Goal: Task Accomplishment & Management: Manage account settings

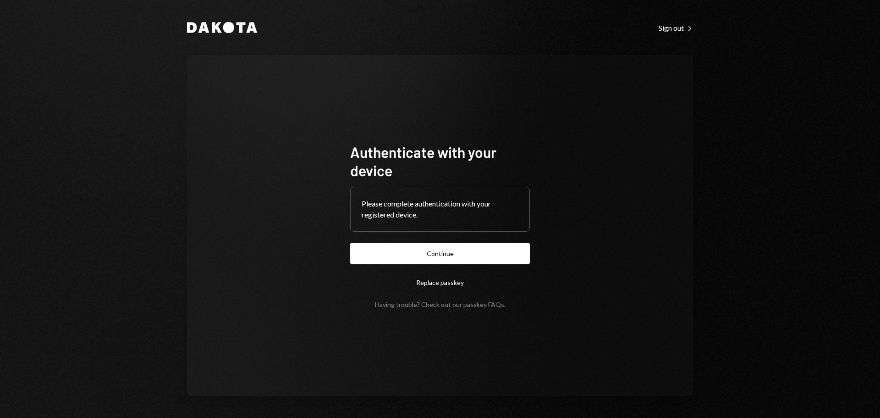
click at [430, 253] on button "Continue" at bounding box center [440, 253] width 180 height 22
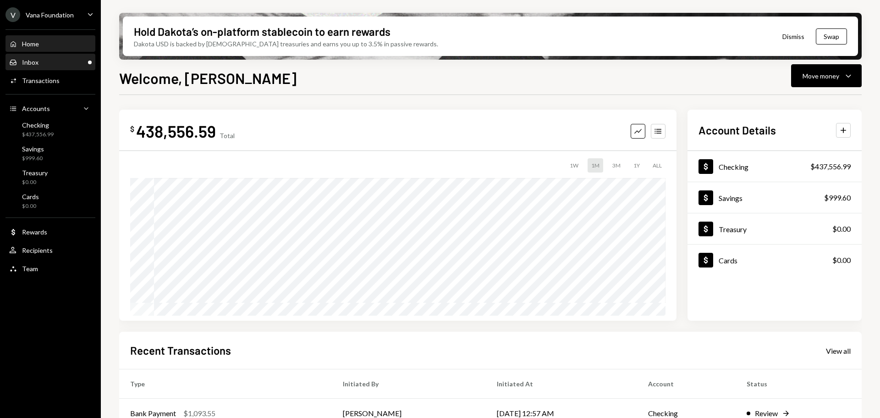
click at [55, 59] on div "Inbox Inbox" at bounding box center [50, 62] width 83 height 8
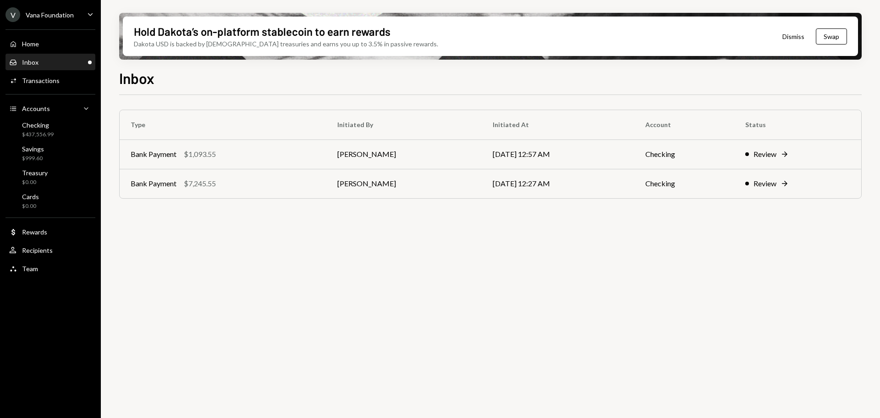
click at [37, 56] on div "Inbox Inbox" at bounding box center [50, 63] width 83 height 16
click at [41, 41] on div "Home Home" at bounding box center [50, 44] width 83 height 8
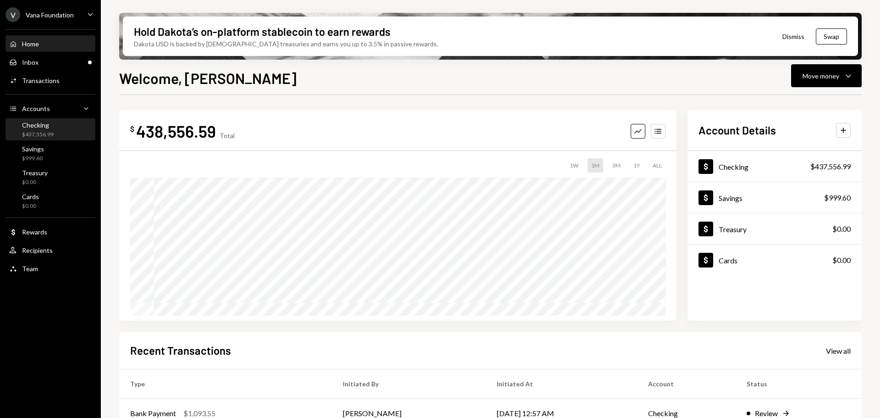
click at [41, 125] on div "Checking" at bounding box center [38, 125] width 32 height 8
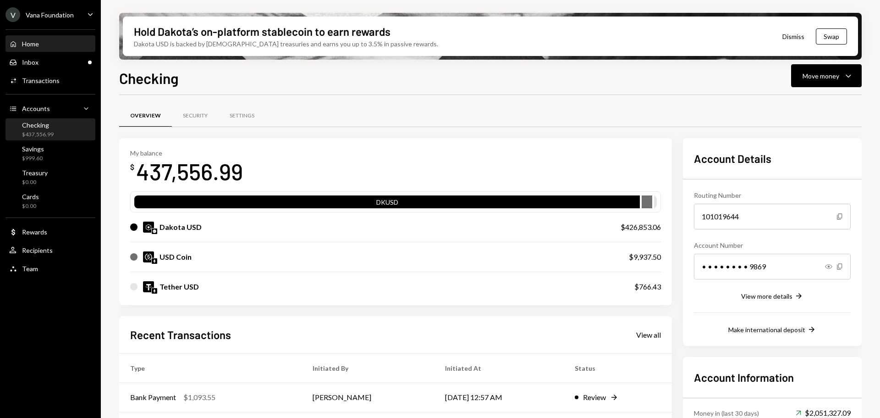
click at [51, 41] on div "Home Home" at bounding box center [50, 44] width 83 height 8
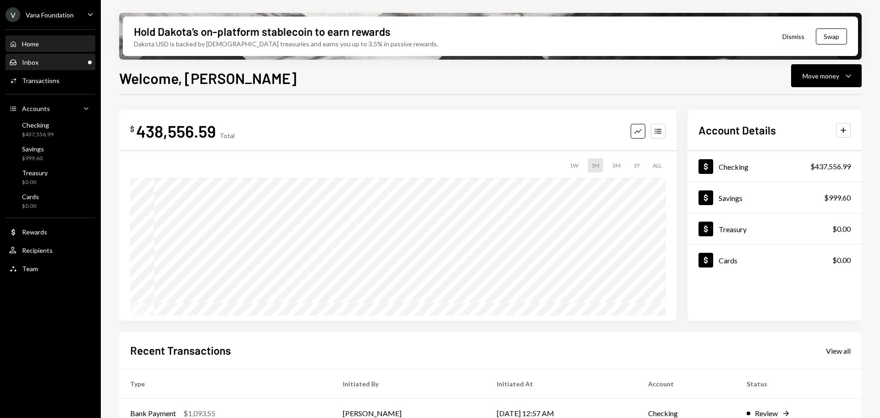
click at [65, 61] on div "Inbox Inbox" at bounding box center [50, 62] width 83 height 8
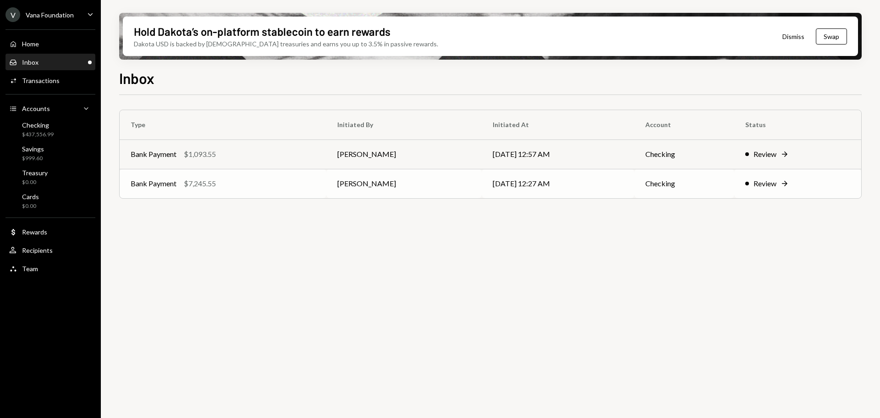
click at [267, 188] on div "Bank Payment $7,245.55" at bounding box center [223, 183] width 185 height 11
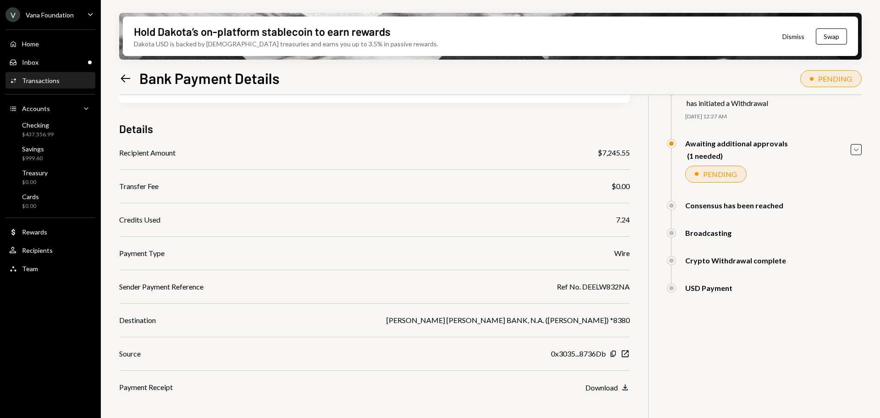
scroll to position [87, 0]
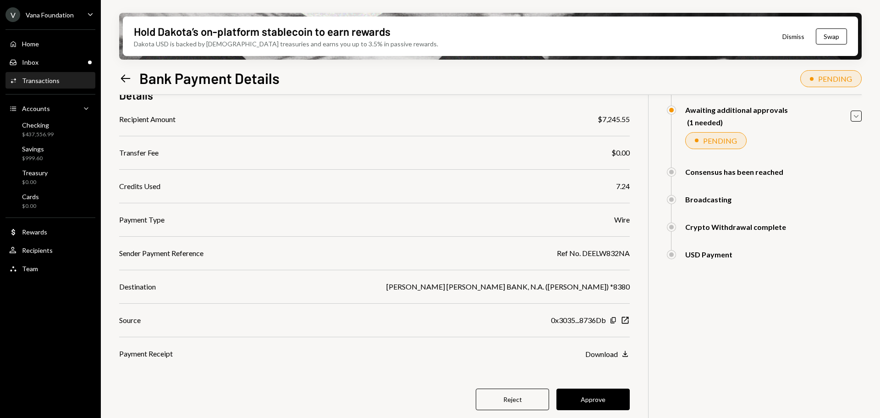
drag, startPoint x: 591, startPoint y: 395, endPoint x: 549, endPoint y: 325, distance: 82.1
click at [589, 394] on button "Approve" at bounding box center [593, 399] width 73 height 22
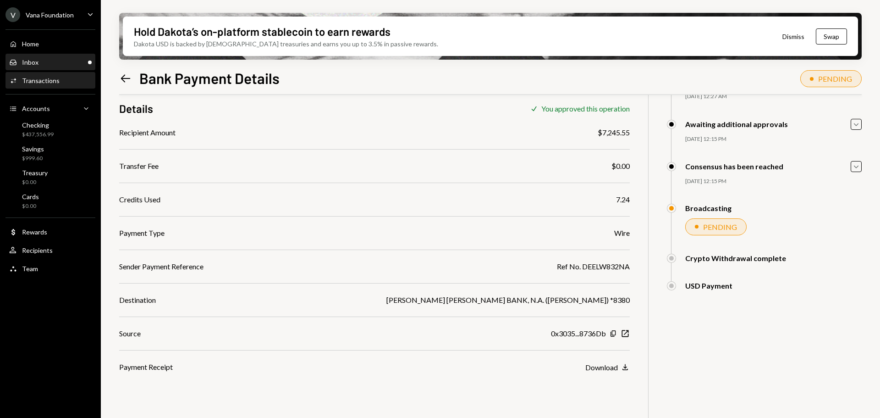
click at [63, 60] on div "Inbox Inbox" at bounding box center [50, 62] width 83 height 8
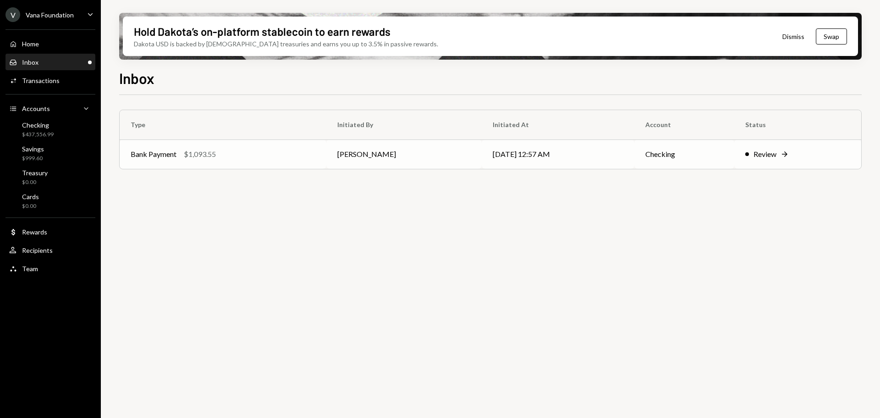
click at [234, 159] on div "Bank Payment $1,093.55" at bounding box center [223, 154] width 185 height 11
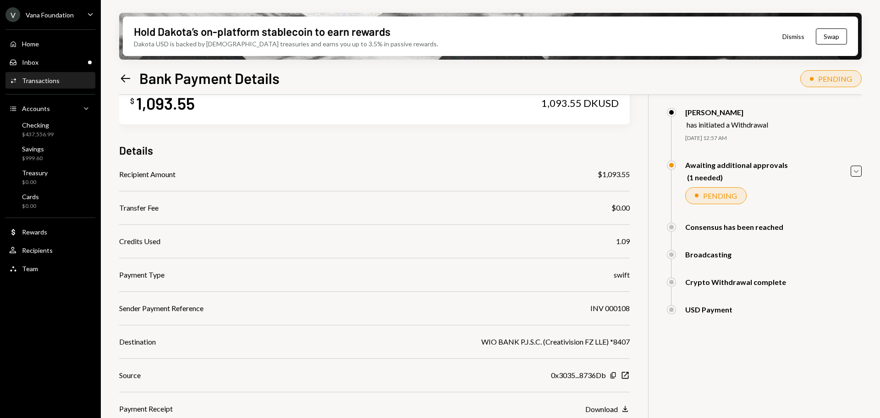
scroll to position [46, 0]
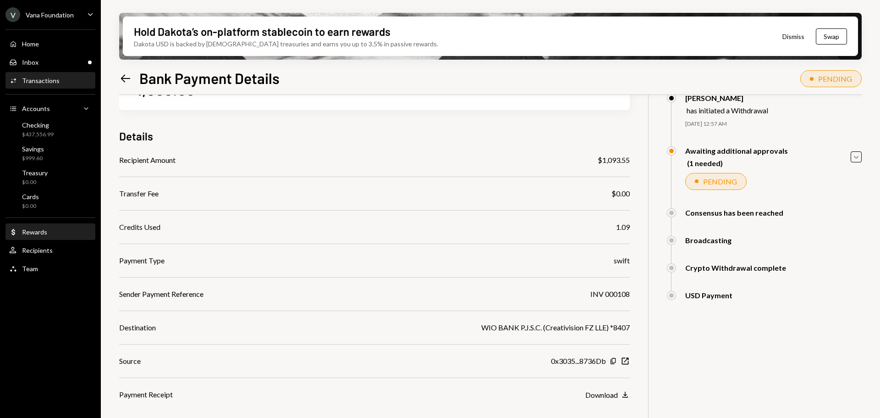
click at [36, 233] on div "Rewards" at bounding box center [34, 232] width 25 height 8
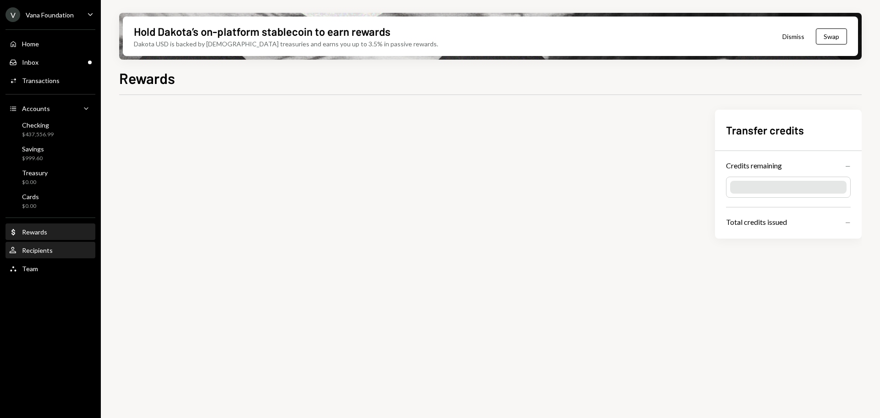
click at [35, 251] on div "Recipients" at bounding box center [37, 250] width 31 height 8
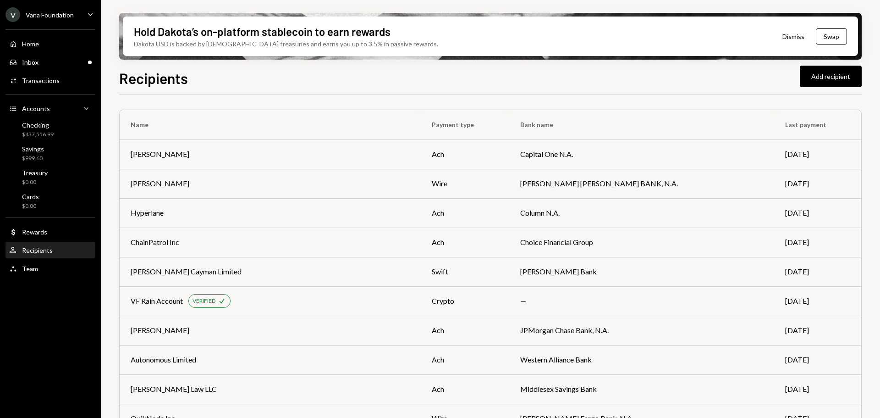
click at [443, 68] on div "Recipients Add recipient" at bounding box center [490, 77] width 743 height 20
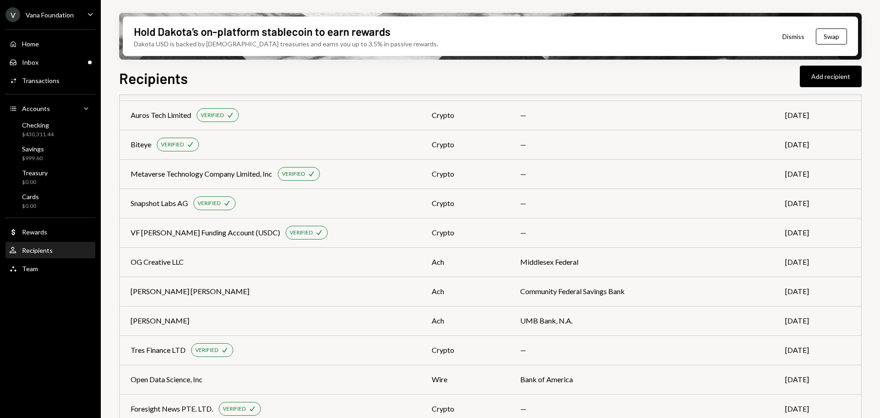
scroll to position [1930, 0]
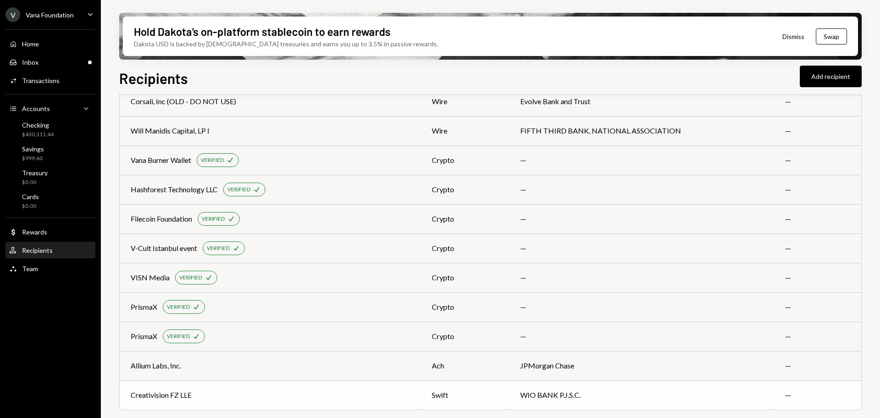
click at [327, 397] on div "Creativision FZ LLE" at bounding box center [270, 394] width 279 height 11
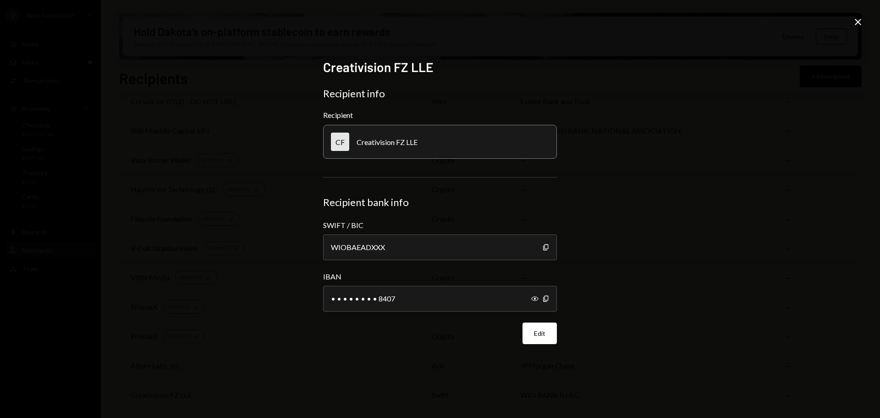
click at [852, 25] on div "Creativision FZ LLE Recipient info Recipient CF Creativision FZ LLE Recipient b…" at bounding box center [440, 209] width 880 height 418
click at [857, 21] on icon at bounding box center [858, 22] width 6 height 6
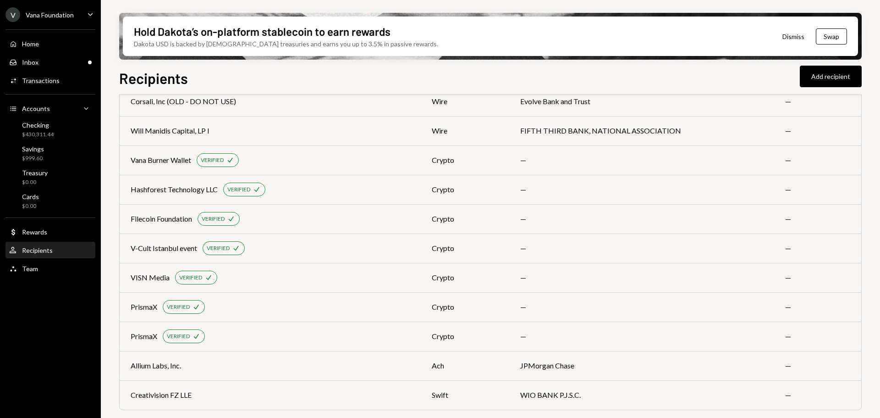
click at [57, 53] on div "Home Home Inbox Inbox Activities Transactions Accounts Accounts Caret Down Chec…" at bounding box center [50, 151] width 101 height 254
click at [58, 60] on div "Inbox Inbox" at bounding box center [50, 62] width 83 height 8
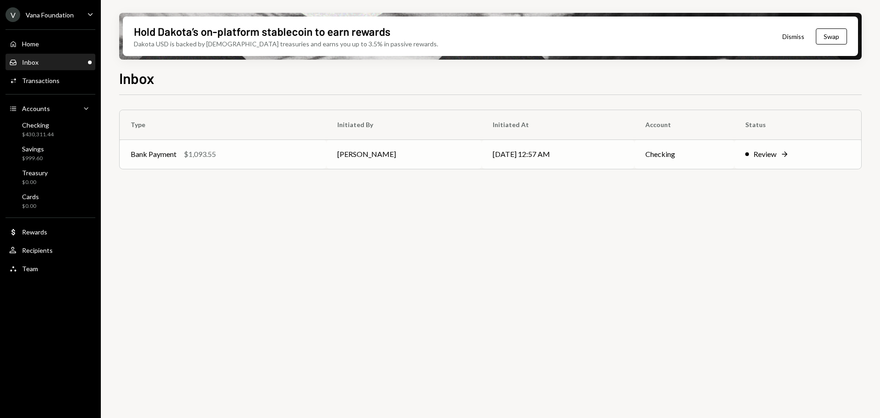
click at [280, 150] on div "Bank Payment $1,093.55" at bounding box center [223, 154] width 185 height 11
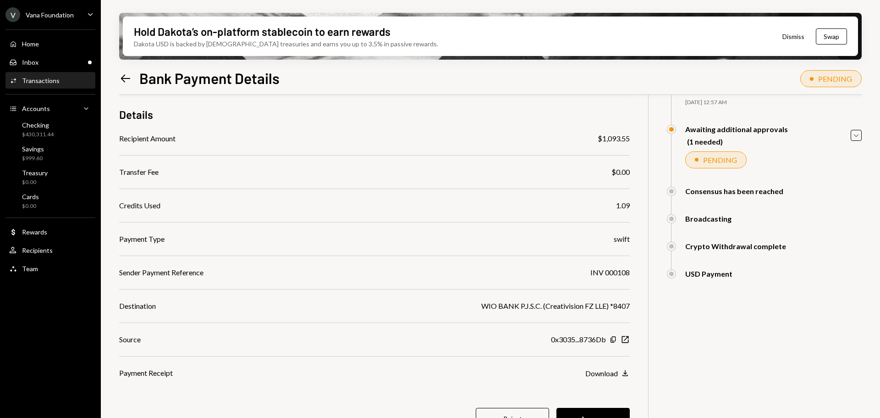
scroll to position [87, 0]
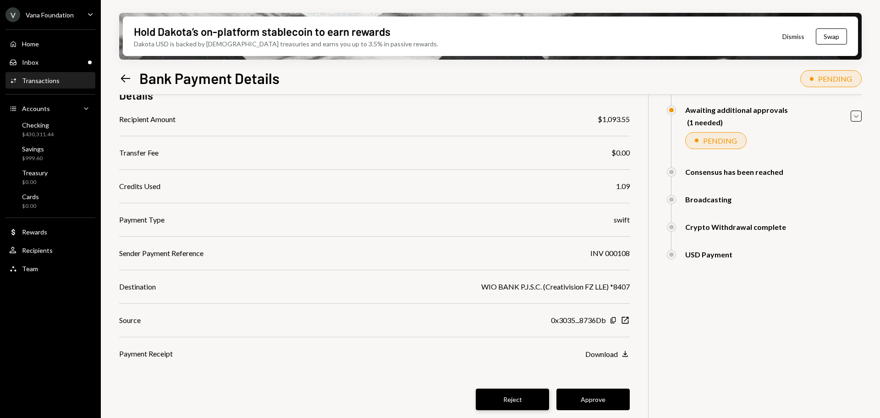
click at [527, 399] on button "Reject" at bounding box center [512, 399] width 73 height 22
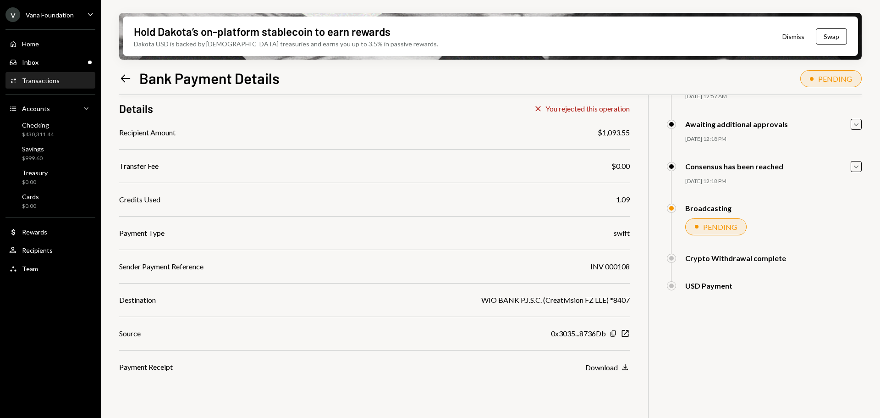
scroll to position [73, 0]
click at [46, 60] on div "Inbox Inbox" at bounding box center [50, 62] width 83 height 8
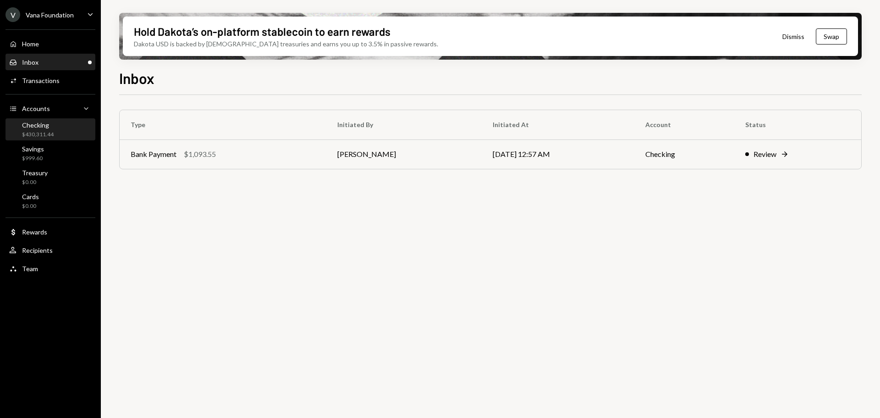
click at [39, 129] on div "Checking $430,311.44" at bounding box center [38, 129] width 32 height 17
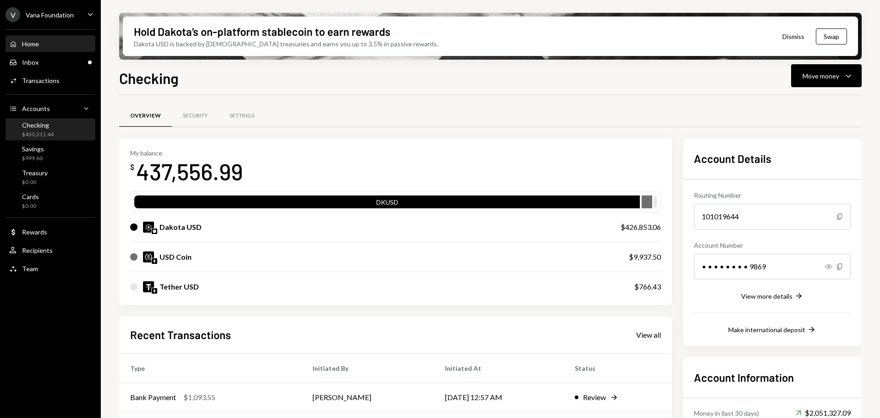
click at [41, 46] on div "Home Home" at bounding box center [50, 44] width 83 height 8
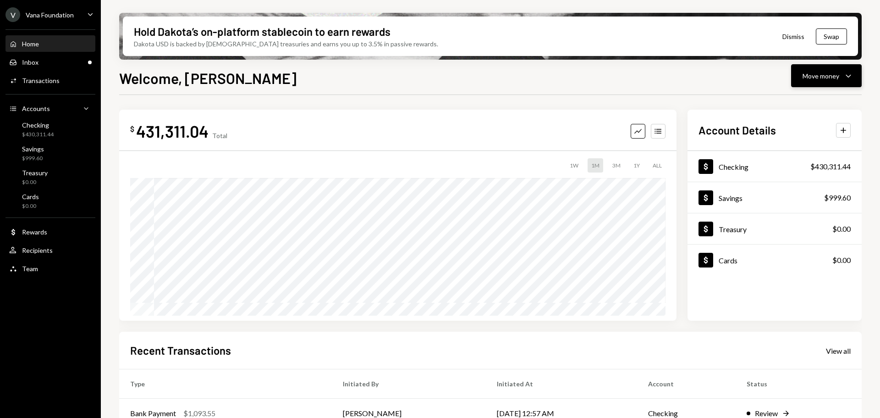
click at [811, 81] on button "Move money Caret Down" at bounding box center [826, 75] width 71 height 23
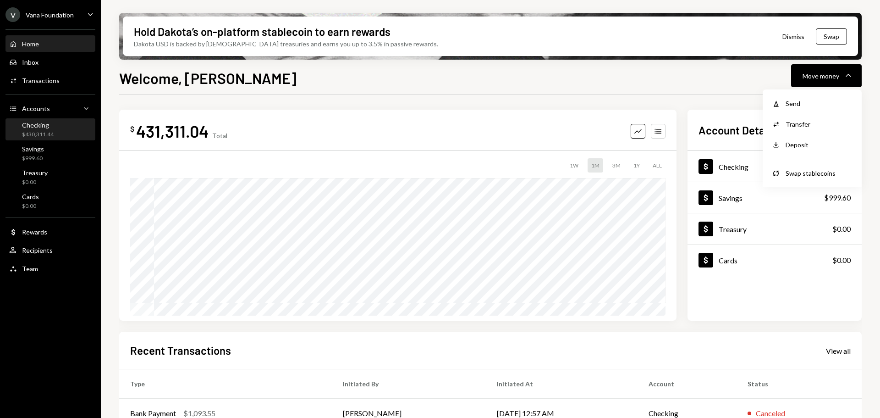
click at [51, 126] on div "Checking" at bounding box center [38, 125] width 32 height 8
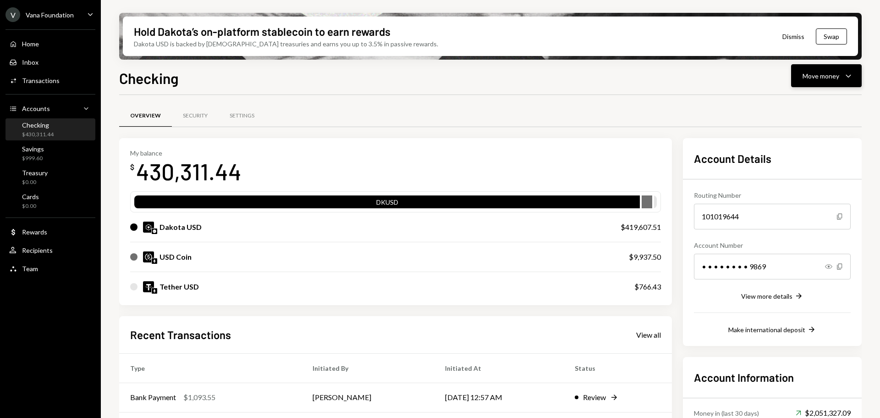
click at [827, 86] on button "Move money Caret Down" at bounding box center [826, 75] width 71 height 23
click at [820, 96] on div "Withdraw Send" at bounding box center [812, 103] width 92 height 21
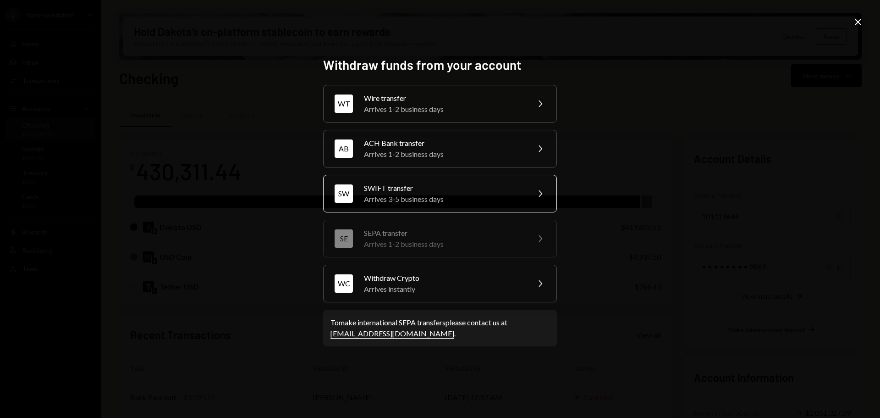
click at [420, 199] on div "Arrives 3-5 business days" at bounding box center [444, 198] width 160 height 11
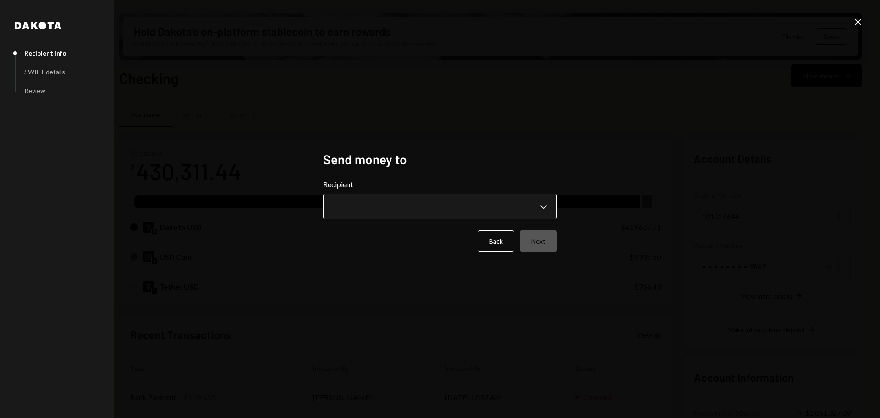
click at [401, 205] on body "V Vana Foundation Caret Down Home Home Inbox Inbox Activities Transactions Acco…" at bounding box center [440, 209] width 880 height 418
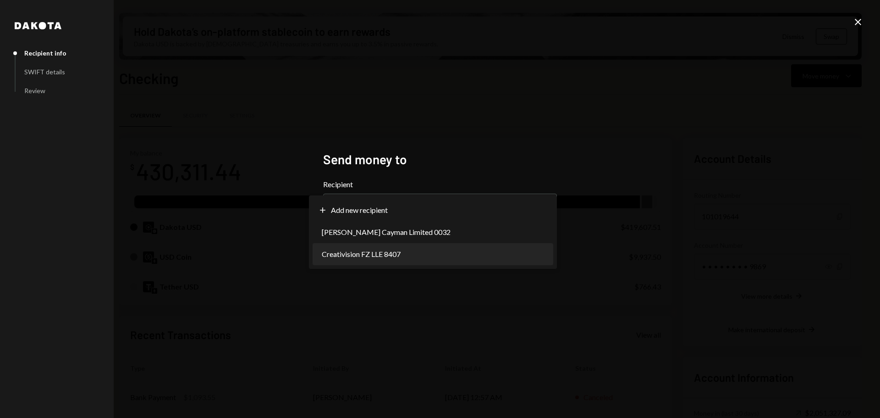
select select "**********"
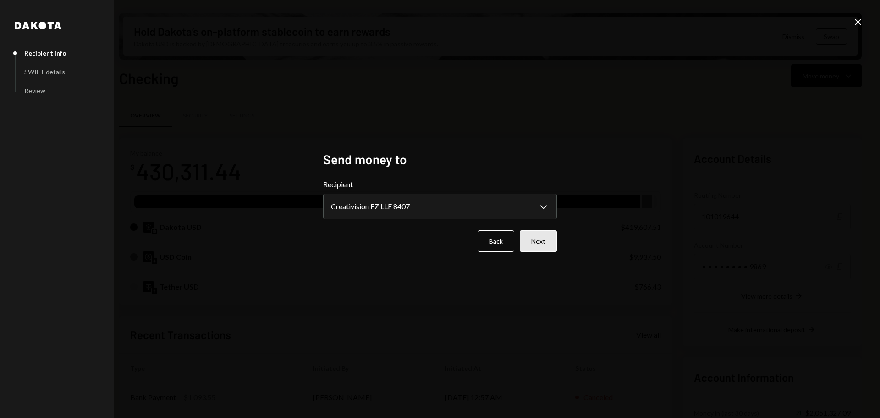
click at [554, 246] on button "Next" at bounding box center [538, 241] width 37 height 22
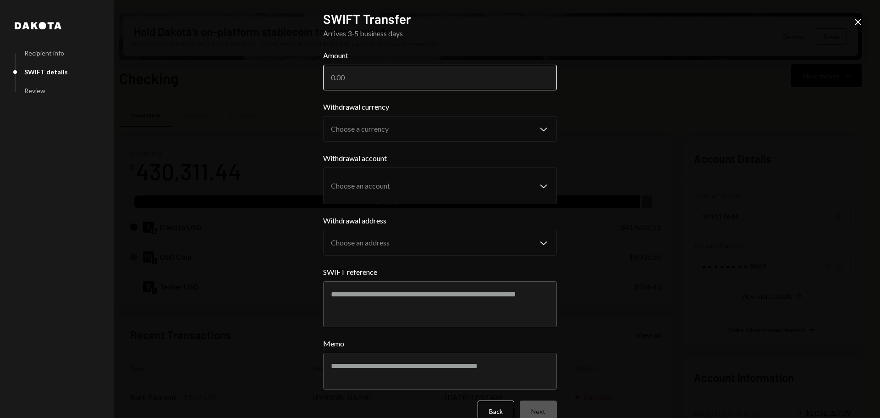
click at [388, 77] on input "Amount" at bounding box center [440, 78] width 234 height 26
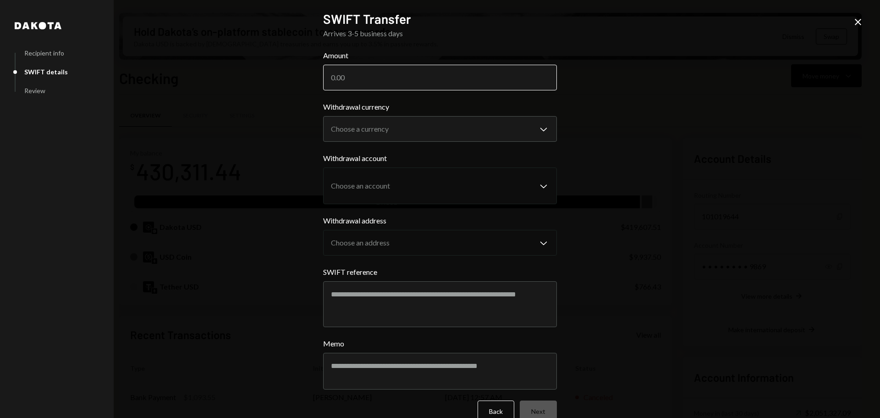
paste input "1562.65"
type input "1562.65"
click at [656, 136] on div "**********" at bounding box center [440, 209] width 880 height 418
click at [667, 141] on div "**********" at bounding box center [440, 209] width 880 height 418
click at [449, 132] on body "V Vana Foundation Caret Down Home Home Inbox Inbox Activities Transactions Acco…" at bounding box center [440, 209] width 880 height 418
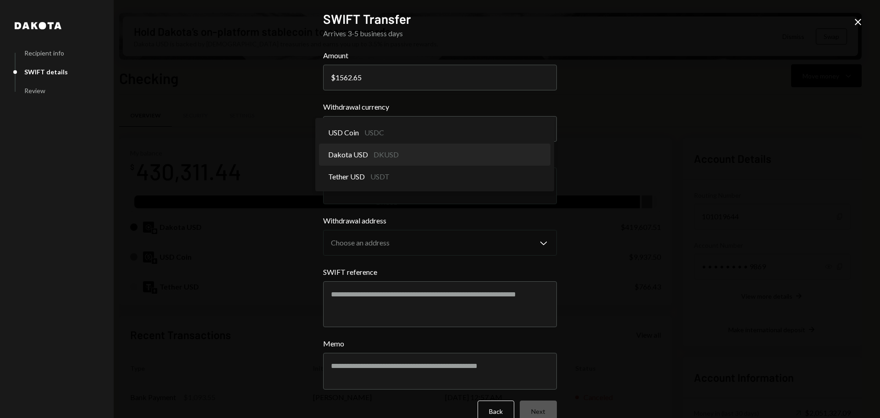
select select "*****"
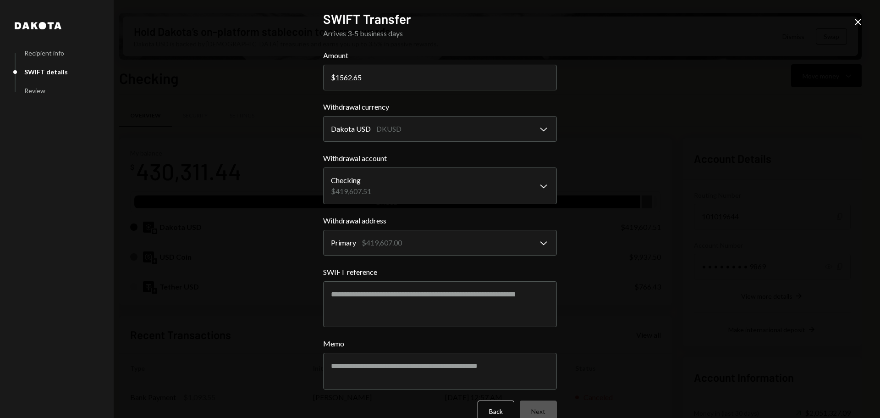
click at [651, 137] on div "**********" at bounding box center [440, 209] width 880 height 418
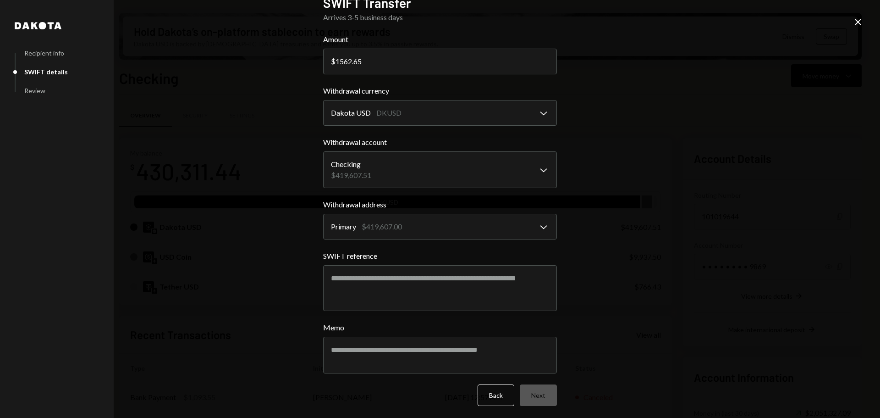
scroll to position [19, 0]
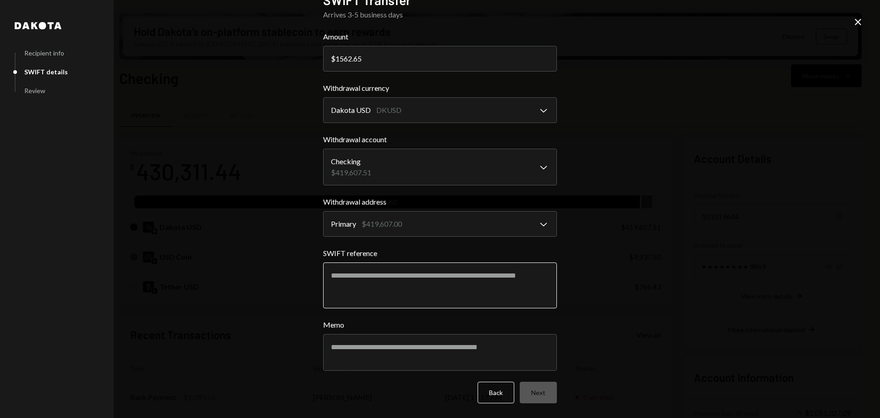
click at [401, 282] on textarea "SWIFT reference" at bounding box center [440, 285] width 234 height 46
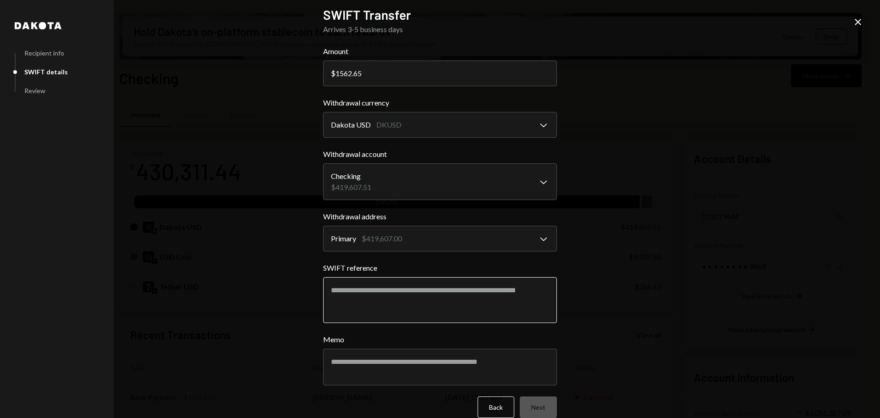
scroll to position [0, 0]
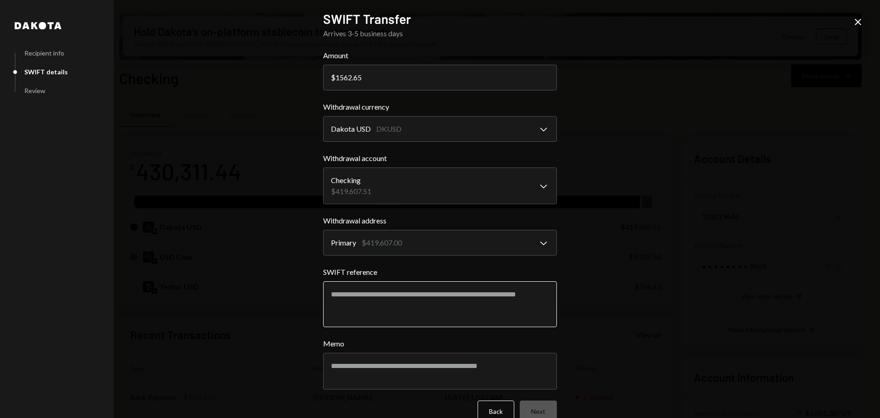
drag, startPoint x: 412, startPoint y: 296, endPoint x: 419, endPoint y: 287, distance: 11.5
click at [412, 296] on textarea "SWIFT reference" at bounding box center [440, 304] width 234 height 46
paste textarea "**********"
click at [393, 293] on textarea "**********" at bounding box center [440, 304] width 234 height 46
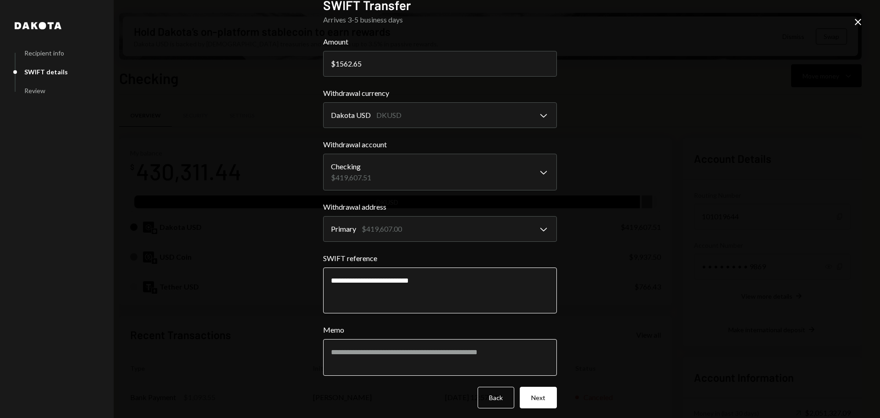
scroll to position [19, 0]
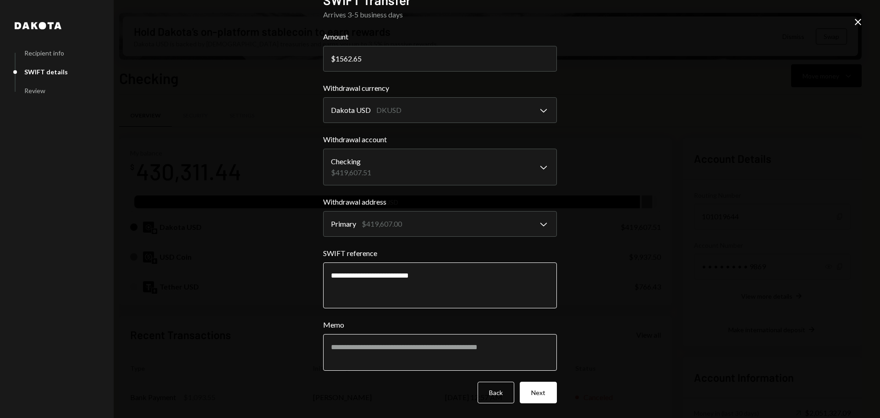
type textarea "**********"
click at [396, 345] on textarea "Memo" at bounding box center [440, 352] width 234 height 37
click at [471, 353] on textarea "Memo" at bounding box center [440, 352] width 234 height 37
paste textarea "**********"
click at [326, 347] on textarea "**********" at bounding box center [440, 352] width 234 height 37
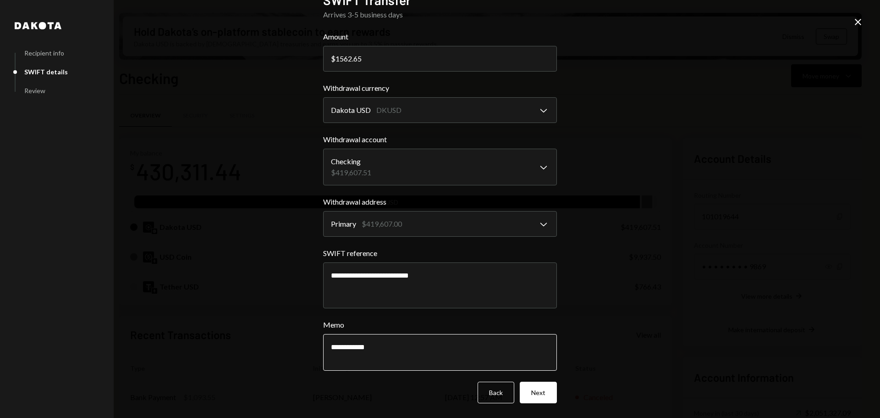
paste textarea "**********"
click at [372, 348] on textarea "**********" at bounding box center [440, 352] width 234 height 37
type textarea "**********"
click at [617, 345] on div "**********" at bounding box center [440, 209] width 880 height 418
click at [546, 393] on button "Next" at bounding box center [538, 392] width 37 height 22
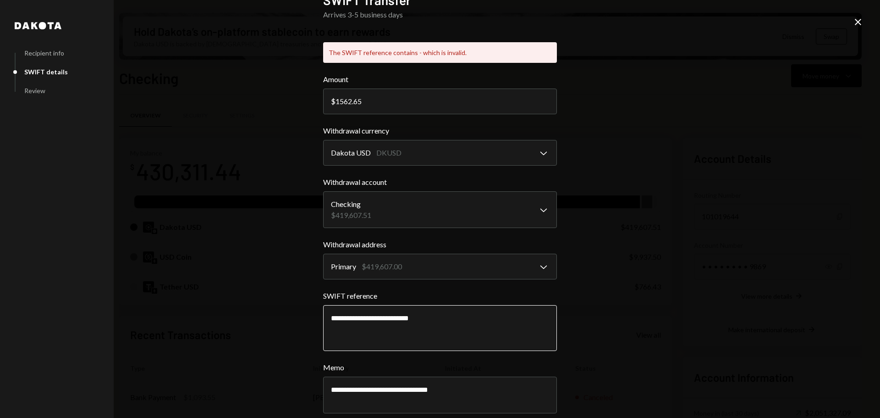
click at [398, 322] on textarea "**********" at bounding box center [440, 328] width 234 height 46
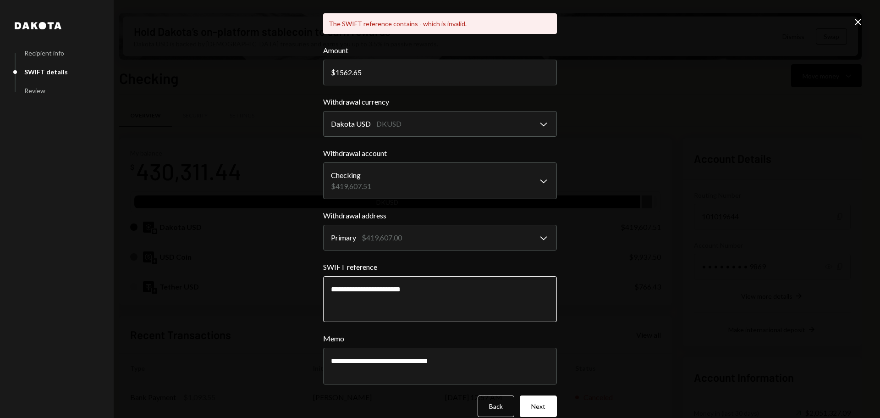
scroll to position [61, 0]
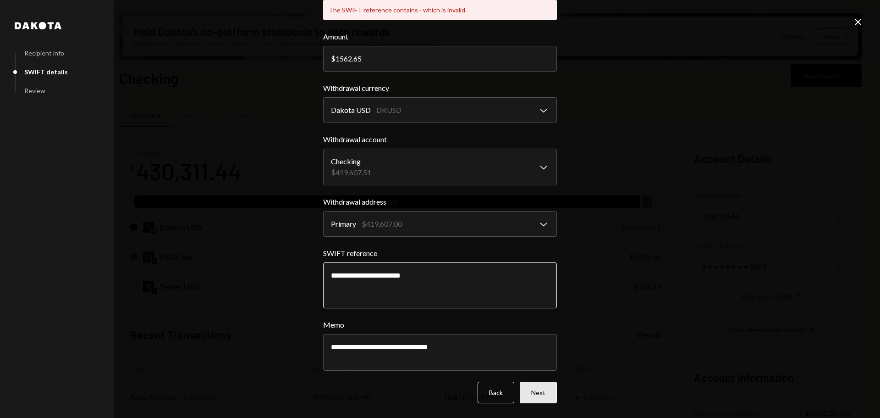
type textarea "**********"
click at [544, 389] on button "Next" at bounding box center [538, 392] width 37 height 22
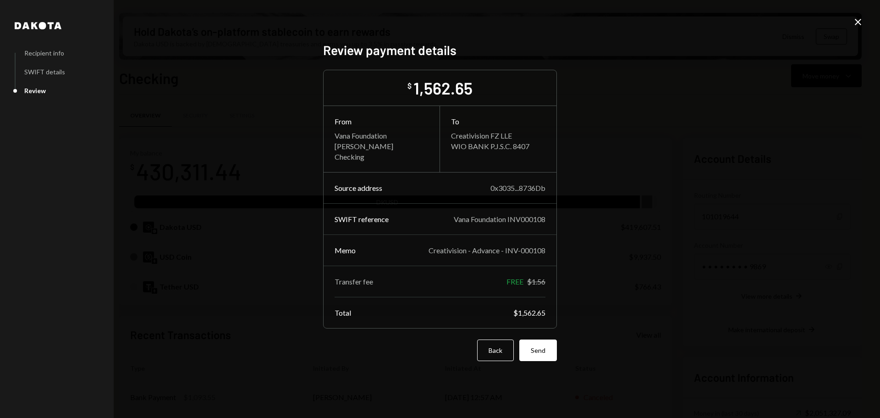
scroll to position [0, 0]
click at [551, 352] on button "Send" at bounding box center [538, 350] width 38 height 22
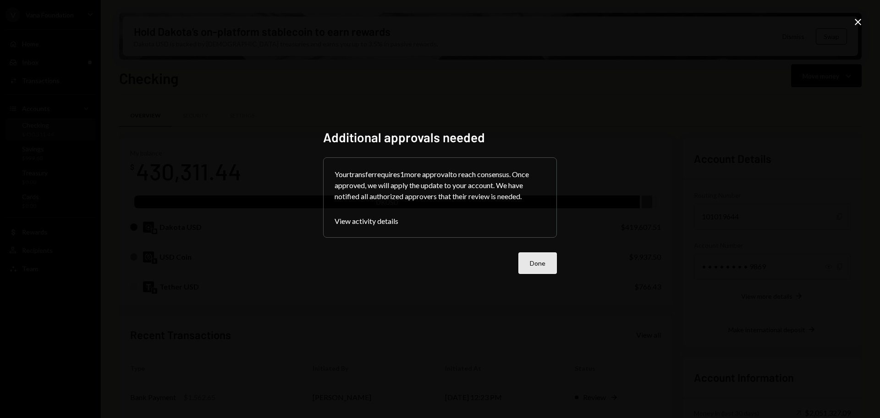
click at [530, 263] on button "Done" at bounding box center [537, 263] width 39 height 22
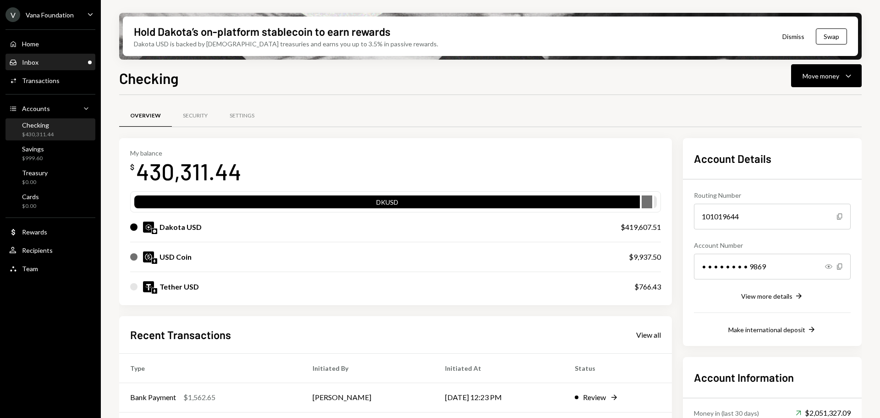
click at [31, 60] on div "Inbox" at bounding box center [30, 62] width 17 height 8
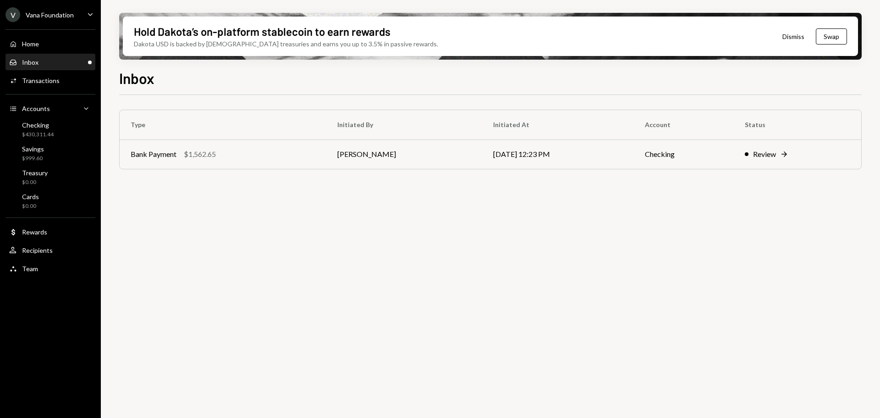
drag, startPoint x: 260, startPoint y: 193, endPoint x: 98, endPoint y: 107, distance: 183.5
click at [260, 193] on div "Type Initiated By Initiated At Account Status Bank Payment $1,562.65 Philip Jac…" at bounding box center [490, 261] width 743 height 333
click at [37, 45] on div "Home" at bounding box center [30, 44] width 17 height 8
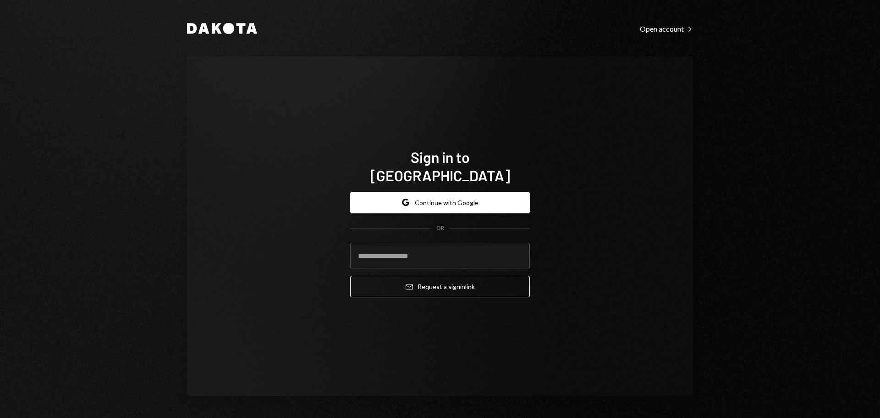
type input "**********"
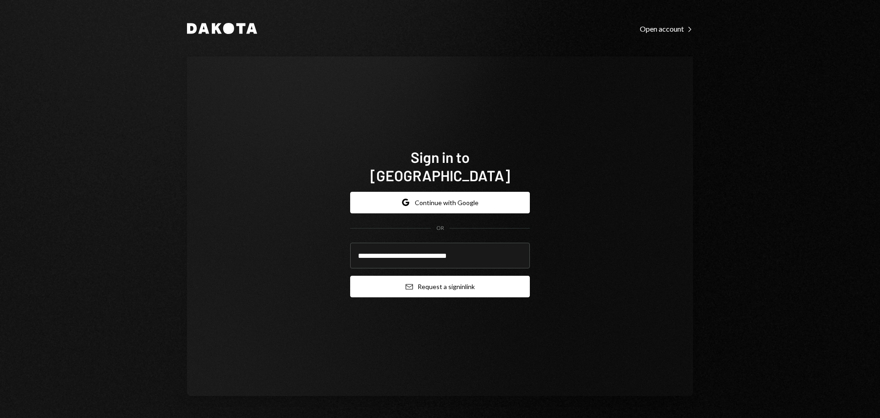
click at [424, 276] on button "Email Request a sign in link" at bounding box center [440, 287] width 180 height 22
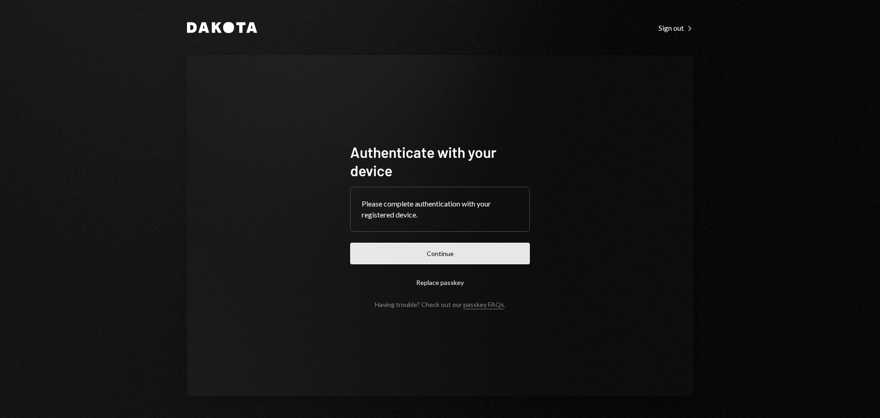
click at [480, 250] on button "Continue" at bounding box center [440, 253] width 180 height 22
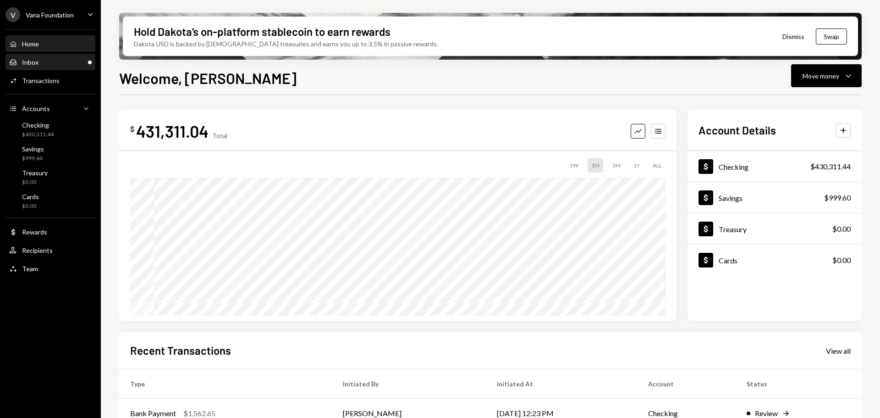
click at [29, 62] on div "Inbox" at bounding box center [30, 62] width 17 height 8
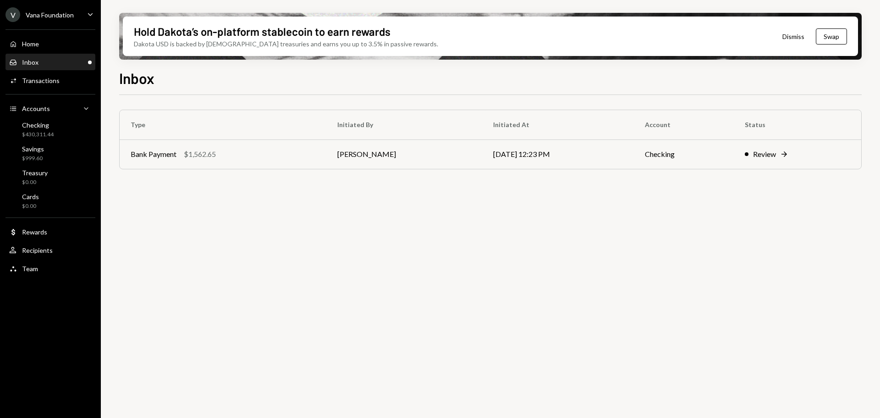
click at [73, 13] on div "V Vana Foundation Caret Down" at bounding box center [50, 14] width 101 height 15
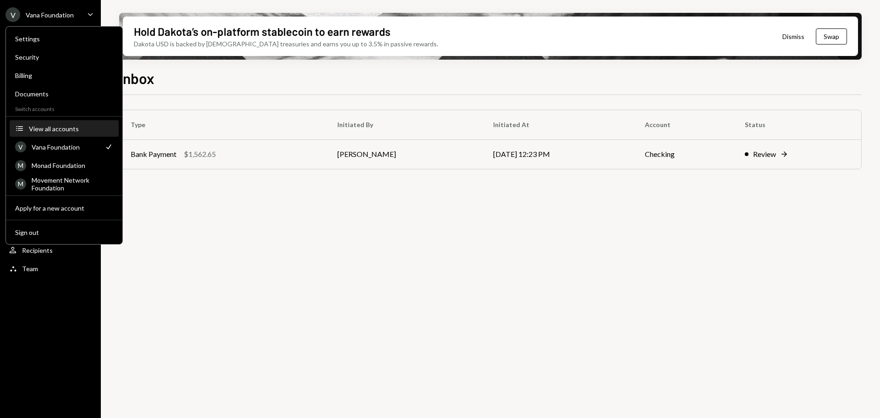
click at [54, 127] on div "View all accounts" at bounding box center [71, 129] width 84 height 8
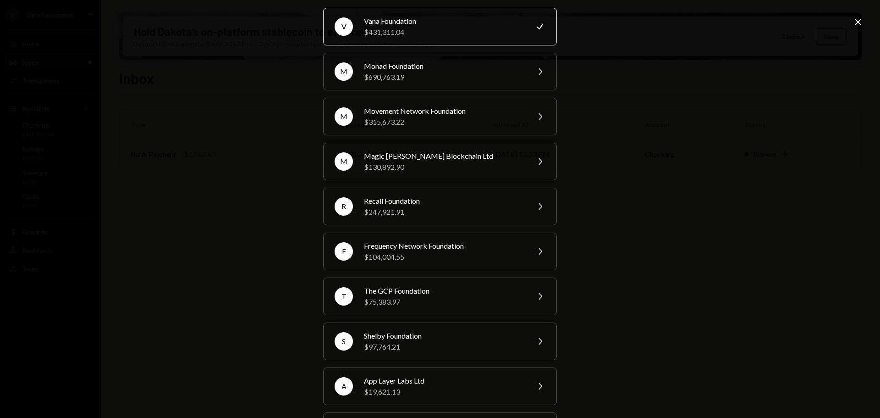
scroll to position [46, 0]
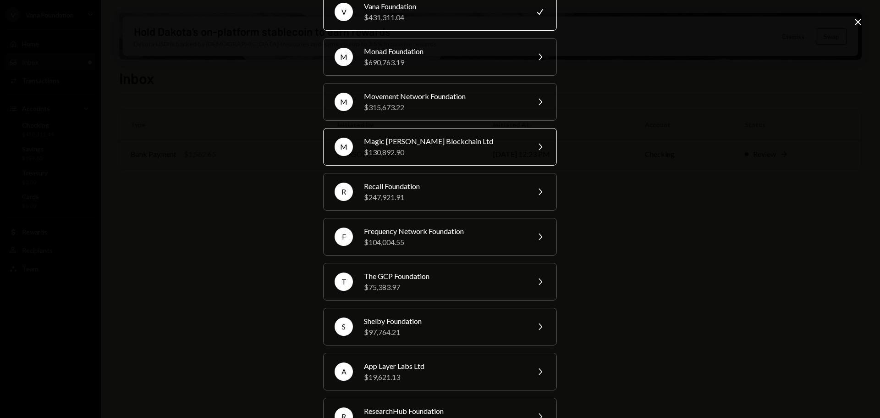
click at [435, 147] on div "$130,892.90" at bounding box center [444, 152] width 160 height 11
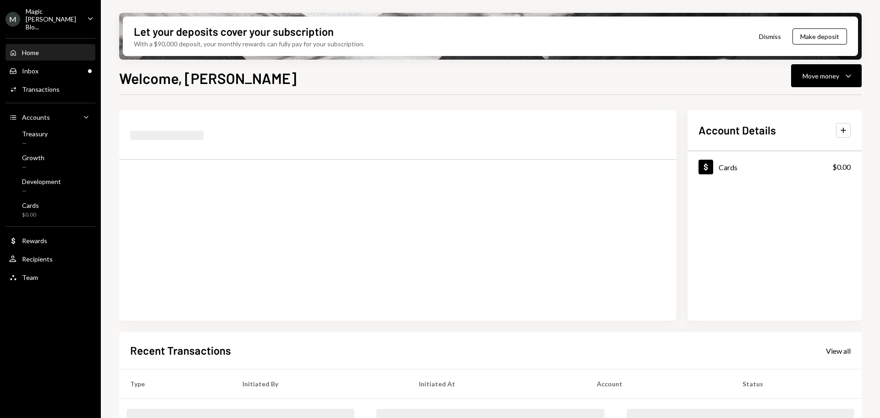
click at [60, 15] on div "Magic Newton Blo..." at bounding box center [53, 18] width 54 height 23
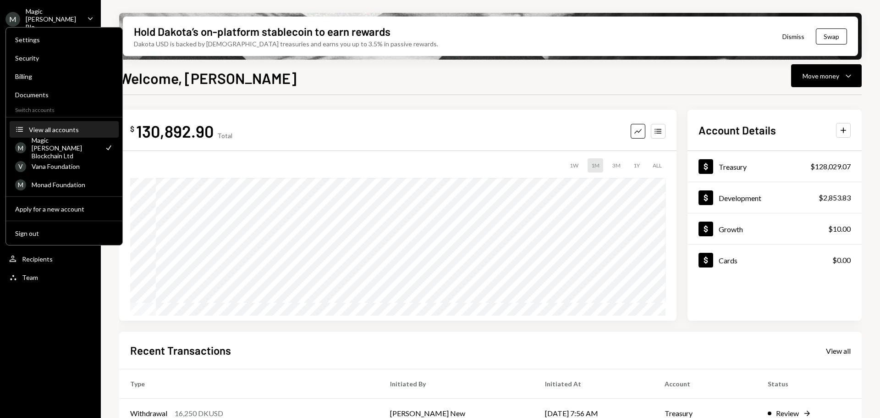
click at [66, 132] on div "View all accounts" at bounding box center [71, 130] width 84 height 8
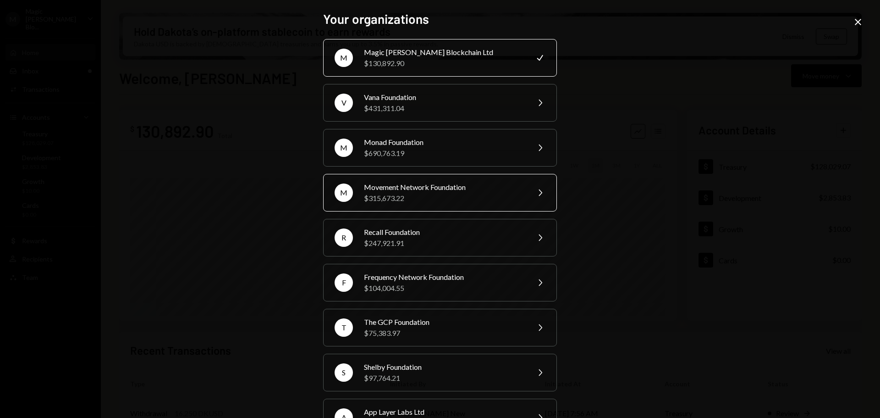
click at [436, 195] on div "$315,673.22" at bounding box center [444, 198] width 160 height 11
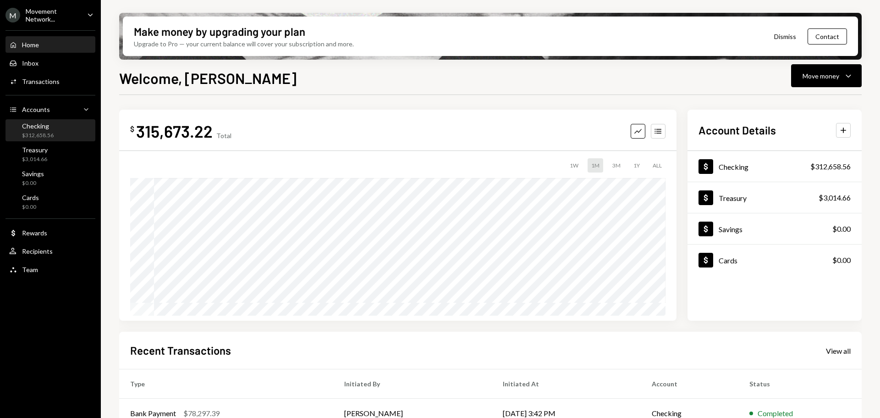
drag, startPoint x: 33, startPoint y: 134, endPoint x: 42, endPoint y: 137, distance: 9.0
click at [33, 134] on div "$312,658.56" at bounding box center [38, 136] width 32 height 8
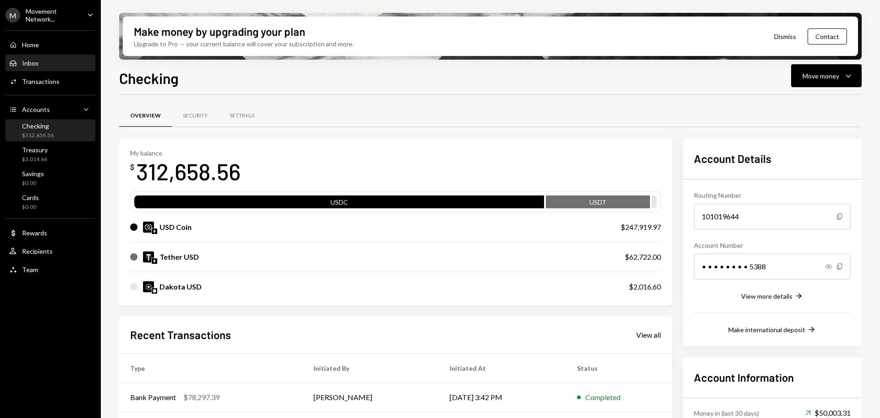
click at [45, 61] on div "Inbox Inbox" at bounding box center [50, 63] width 83 height 8
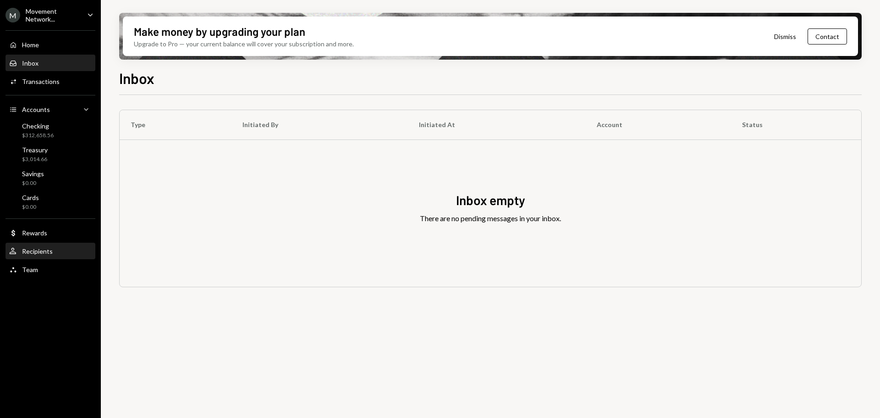
click at [41, 251] on div "Recipients" at bounding box center [37, 251] width 31 height 8
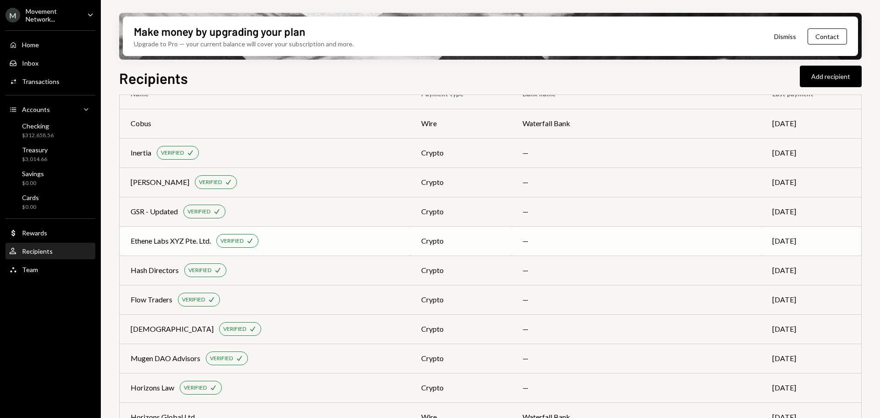
scroll to position [46, 0]
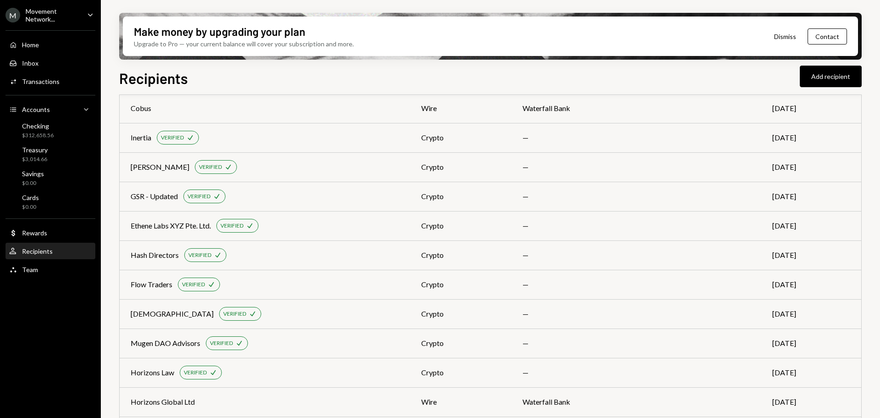
click at [450, 77] on div "Recipients Add recipient" at bounding box center [490, 77] width 743 height 20
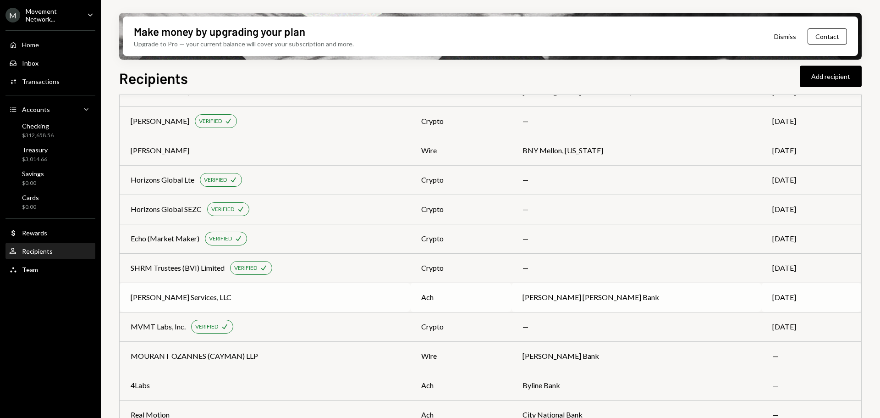
scroll to position [698, 0]
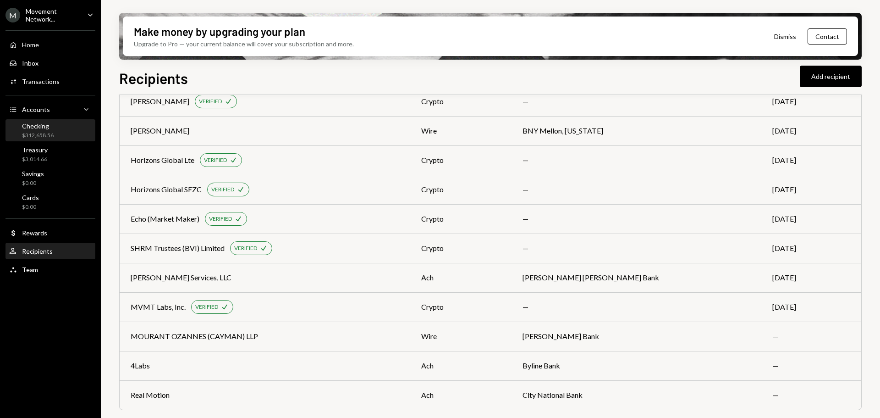
click at [44, 129] on div "Checking" at bounding box center [38, 126] width 32 height 8
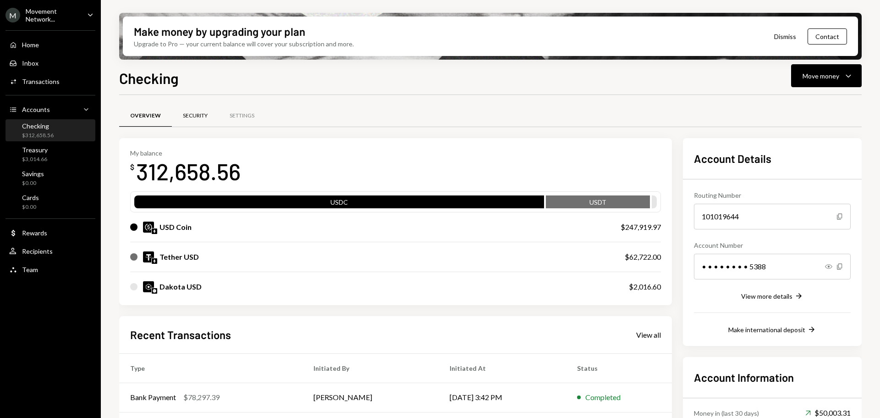
click at [196, 114] on div "Security" at bounding box center [195, 116] width 25 height 8
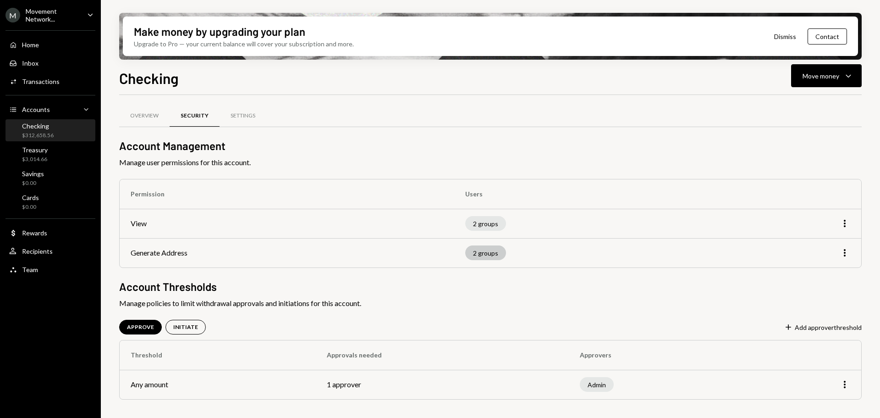
click at [490, 256] on div "2 groups" at bounding box center [485, 252] width 41 height 15
click at [255, 116] on div "Settings" at bounding box center [243, 116] width 47 height 22
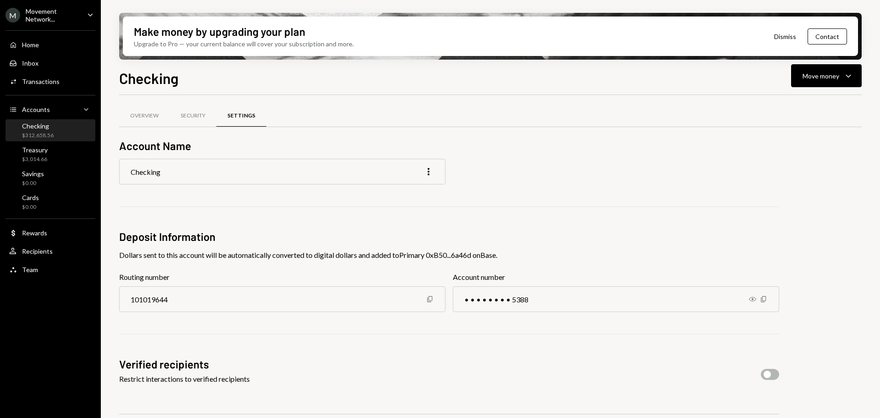
click at [32, 23] on ul "M Movement Network... Caret Down Home Home Inbox Inbox Activities Transactions …" at bounding box center [50, 139] width 101 height 279
click at [40, 17] on div "Movement Network..." at bounding box center [53, 15] width 54 height 16
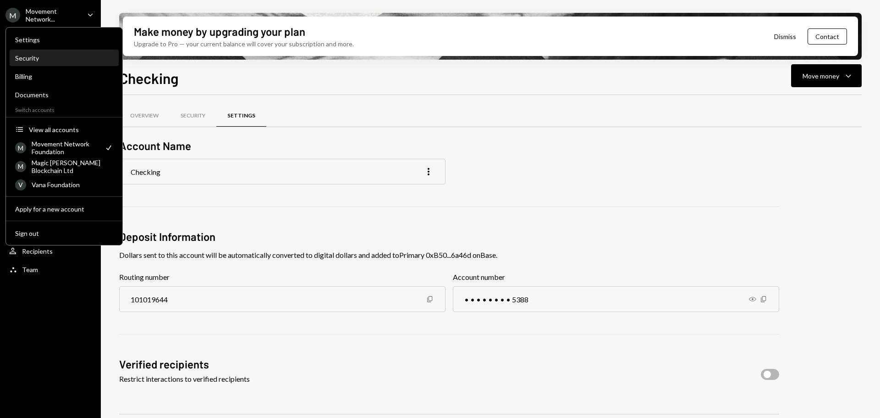
click at [47, 55] on div "Security" at bounding box center [64, 58] width 98 height 8
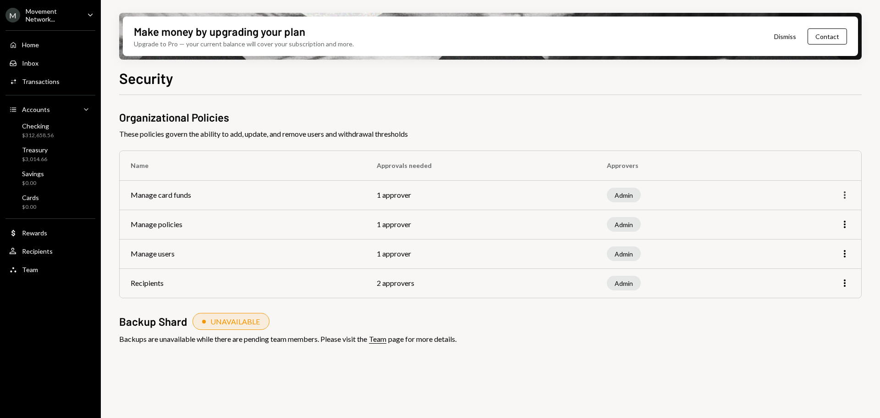
click at [845, 195] on icon "More" at bounding box center [844, 194] width 11 height 11
click at [808, 184] on td "More" at bounding box center [812, 194] width 99 height 29
click at [847, 222] on icon "More" at bounding box center [844, 224] width 11 height 11
click at [828, 243] on div "Edit" at bounding box center [824, 244] width 46 height 16
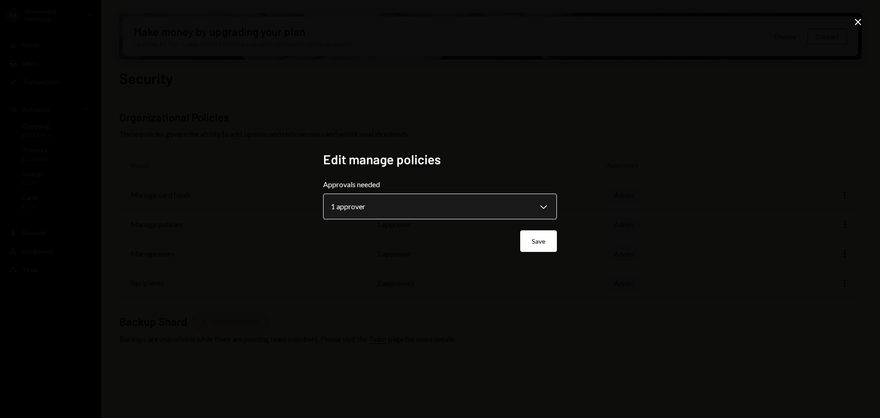
click at [438, 213] on body "**********" at bounding box center [440, 209] width 880 height 418
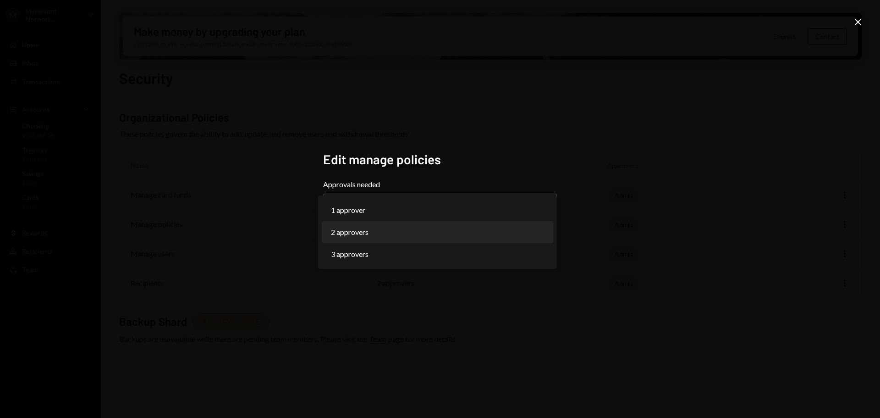
select select "*"
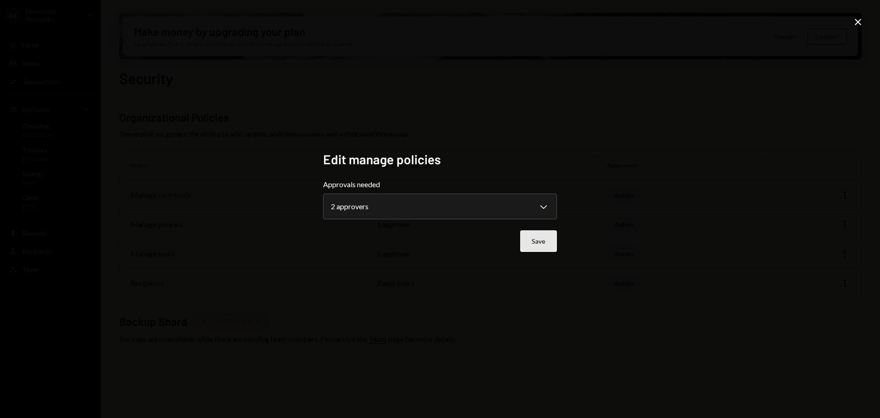
click at [529, 238] on button "Save" at bounding box center [538, 241] width 37 height 22
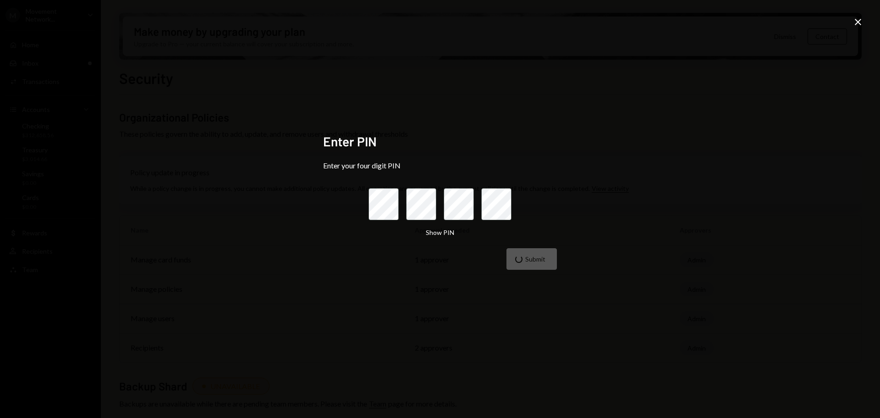
click at [472, 269] on form "Enter your four digit PIN Show PIN Submit" at bounding box center [440, 215] width 234 height 109
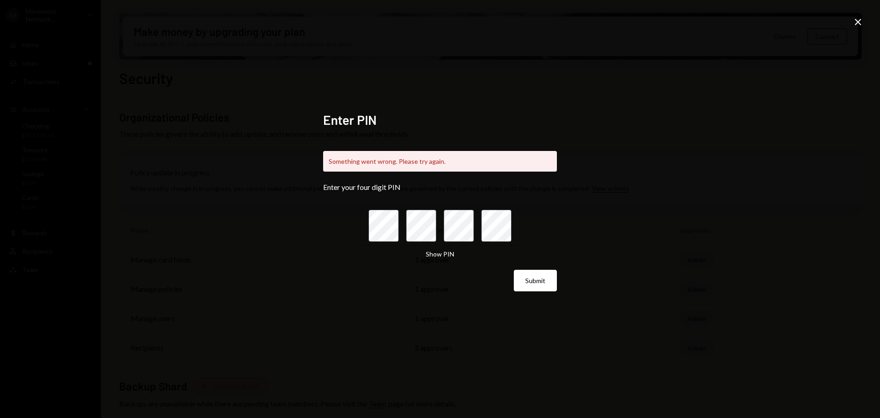
click at [856, 18] on icon "Close" at bounding box center [858, 22] width 11 height 11
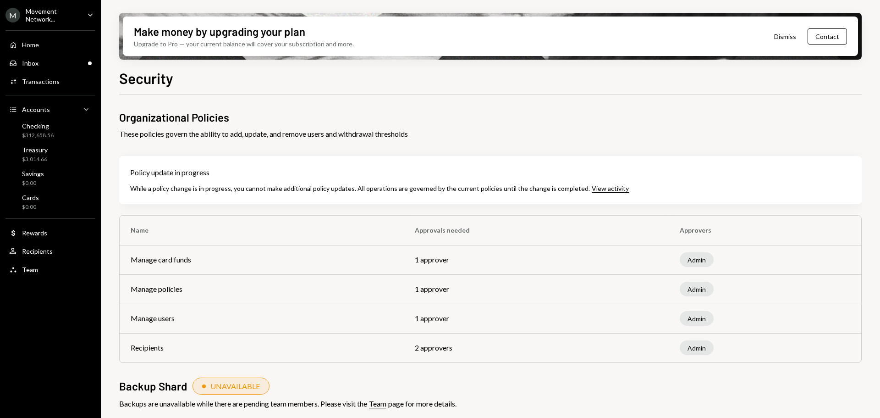
click at [453, 256] on td "1 approver" at bounding box center [536, 259] width 265 height 29
click at [35, 250] on div "Recipients" at bounding box center [37, 251] width 31 height 8
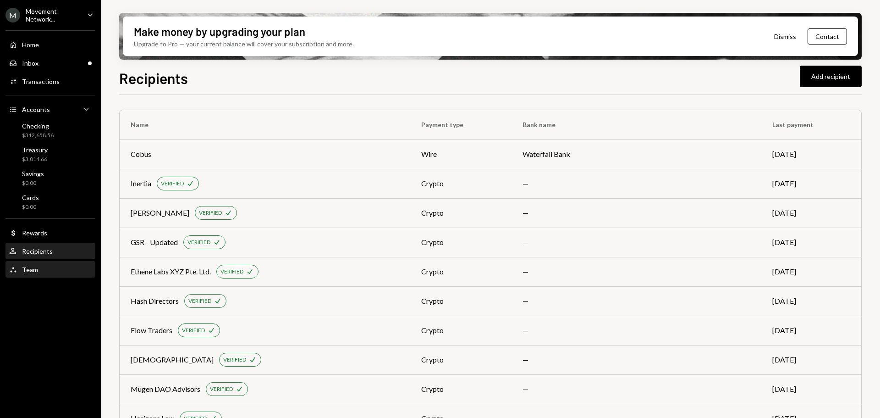
click at [39, 272] on div "Team Team" at bounding box center [50, 269] width 83 height 8
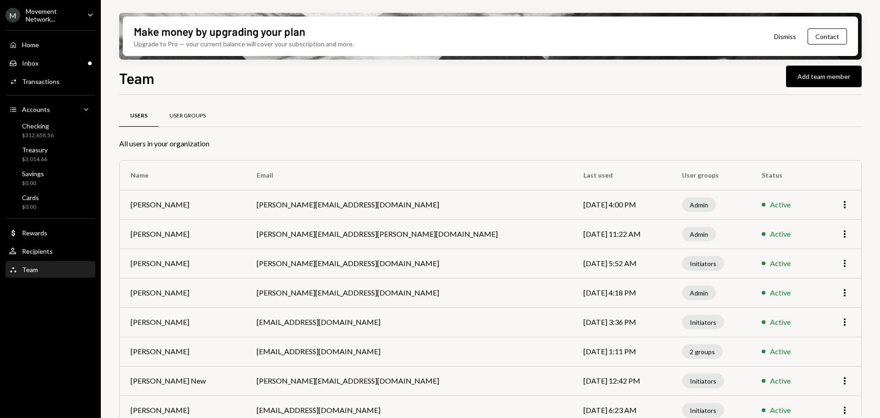
click at [186, 121] on div "User Groups" at bounding box center [188, 116] width 58 height 22
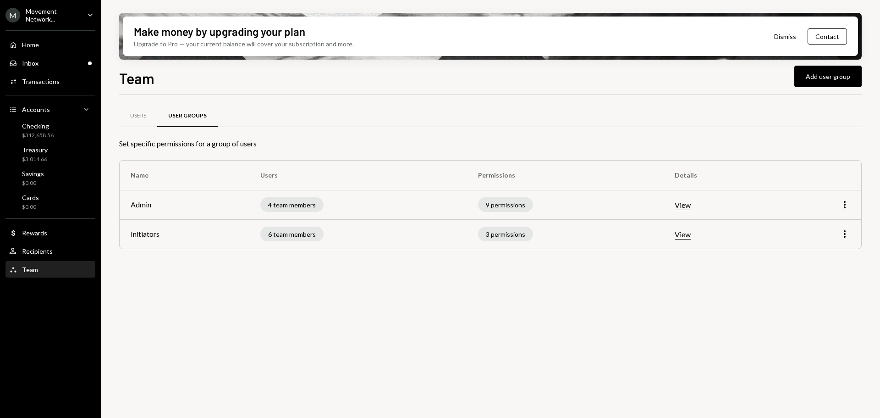
click at [43, 17] on div "Movement Network..." at bounding box center [53, 15] width 54 height 16
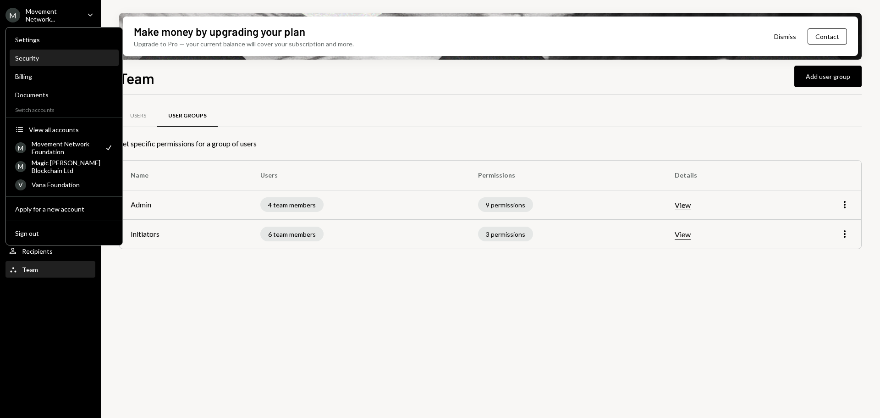
click at [39, 59] on div "Security" at bounding box center [64, 58] width 98 height 8
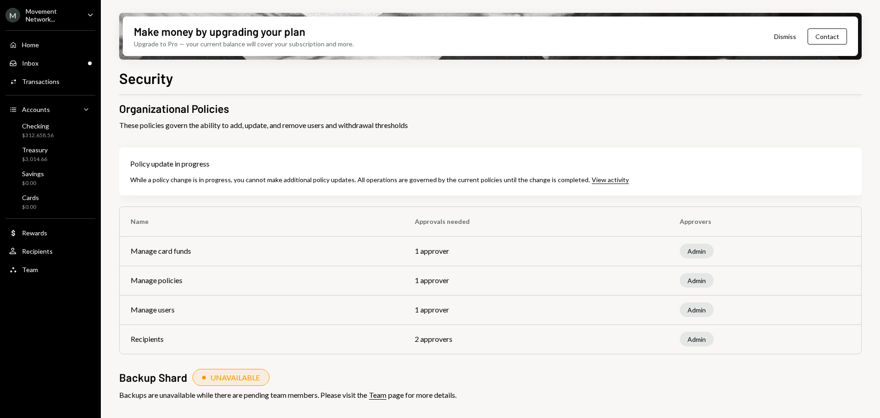
scroll to position [10, 0]
click at [60, 56] on div "Inbox Inbox" at bounding box center [50, 63] width 83 height 16
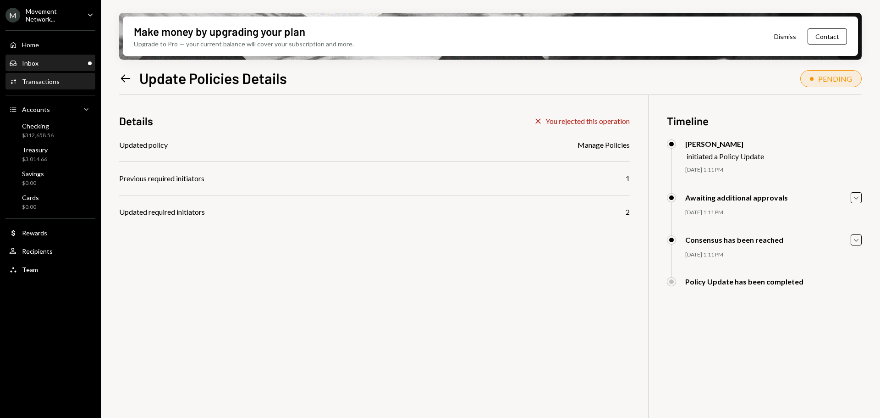
click at [48, 62] on div "Inbox Inbox" at bounding box center [50, 63] width 83 height 8
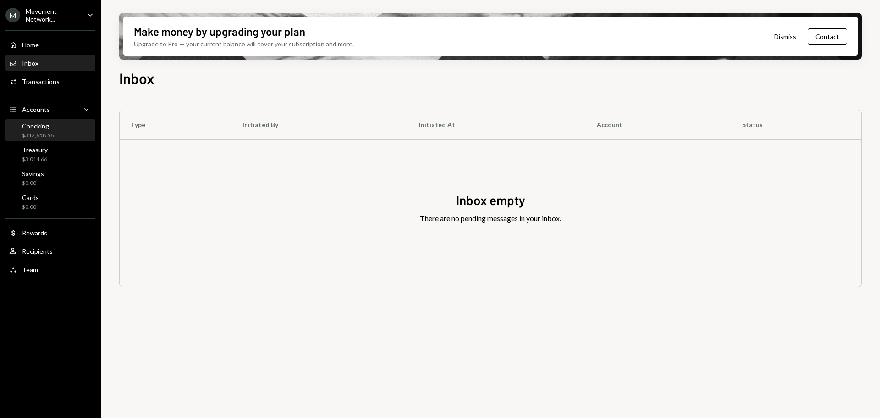
click at [48, 130] on div "Checking $312,658.56" at bounding box center [38, 130] width 32 height 17
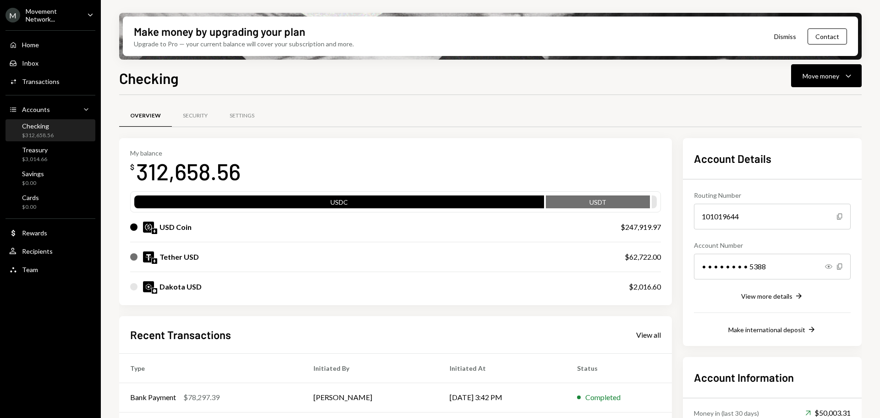
click at [36, 130] on div "Checking $312,658.56" at bounding box center [38, 130] width 32 height 17
click at [49, 44] on div "Home Home" at bounding box center [50, 45] width 83 height 8
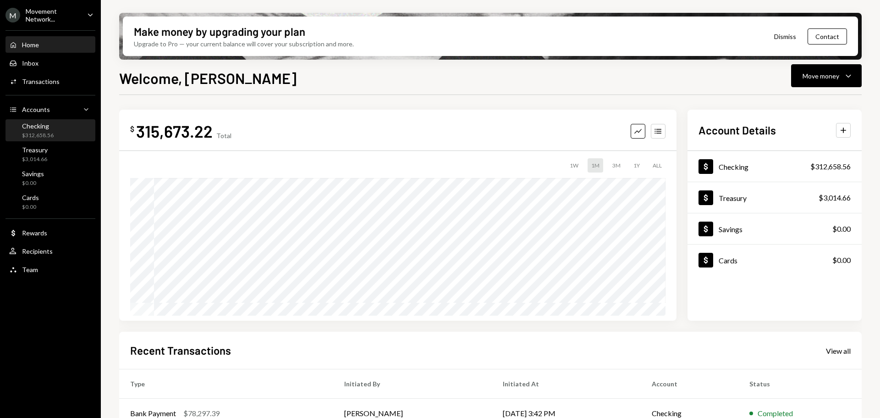
click at [45, 123] on div "Checking" at bounding box center [38, 126] width 32 height 8
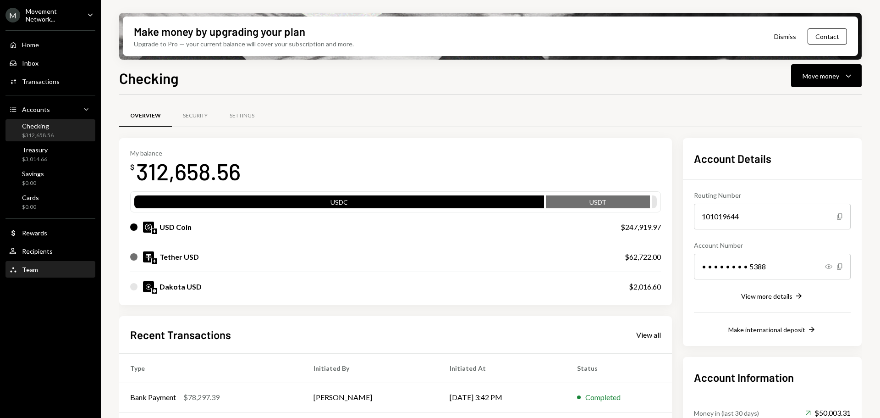
click at [34, 265] on div "Team Team" at bounding box center [23, 269] width 29 height 8
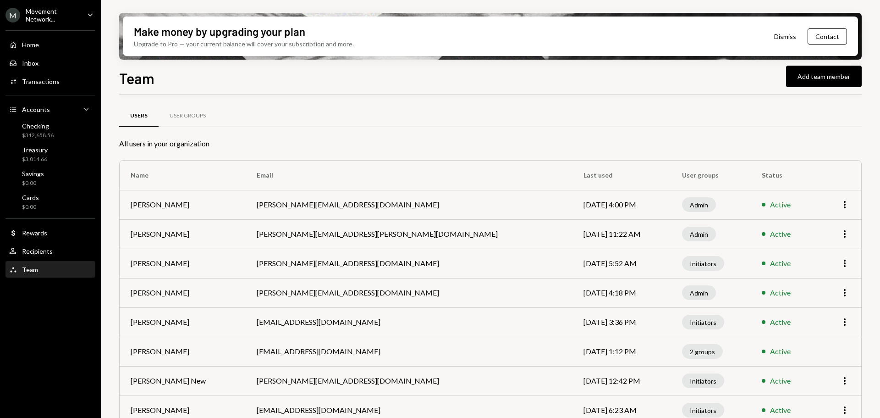
scroll to position [132, 0]
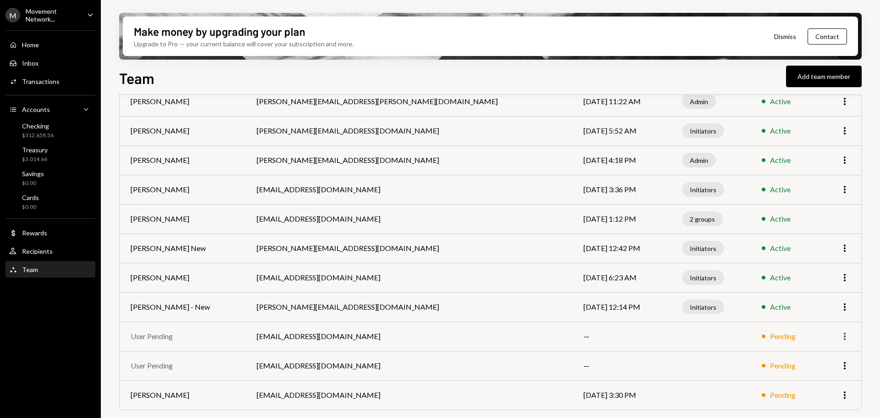
click at [846, 340] on icon "More" at bounding box center [844, 336] width 11 height 11
click at [828, 362] on div "Remove" at bounding box center [824, 355] width 46 height 16
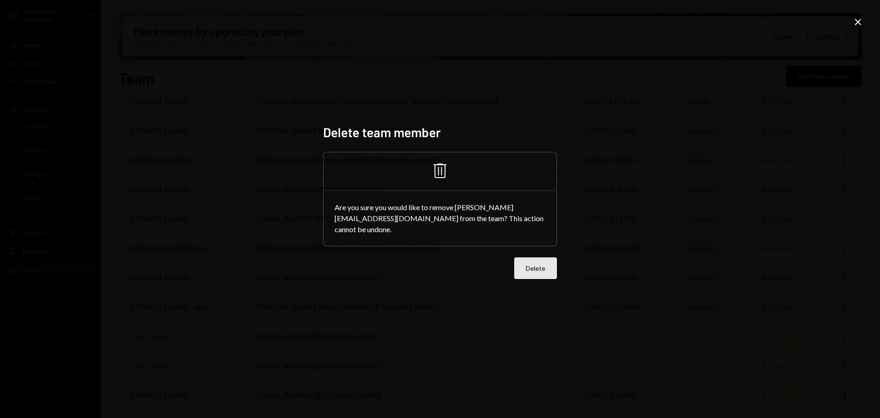
click at [539, 272] on button "Delete" at bounding box center [535, 268] width 43 height 22
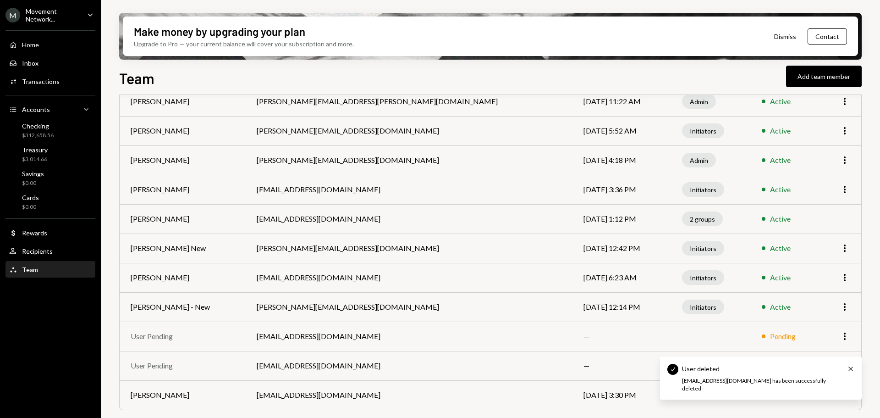
scroll to position [103, 0]
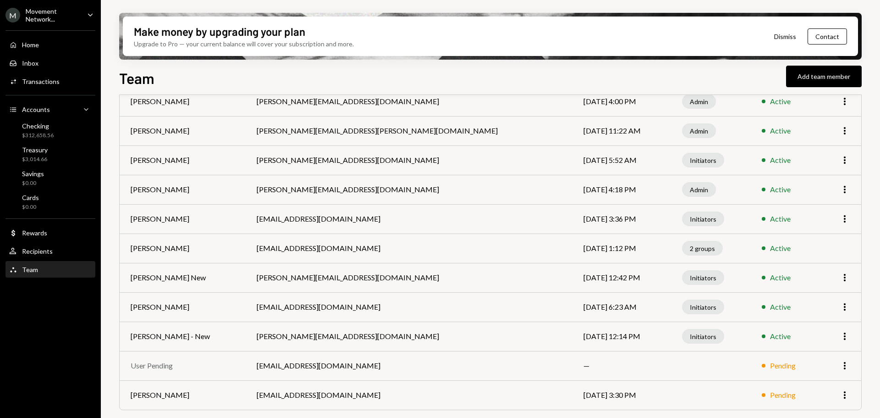
click at [852, 378] on td "More" at bounding box center [840, 365] width 41 height 29
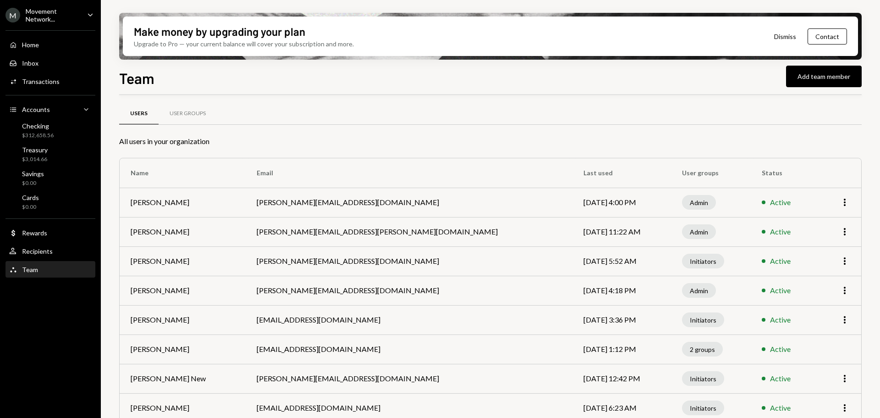
scroll to position [0, 0]
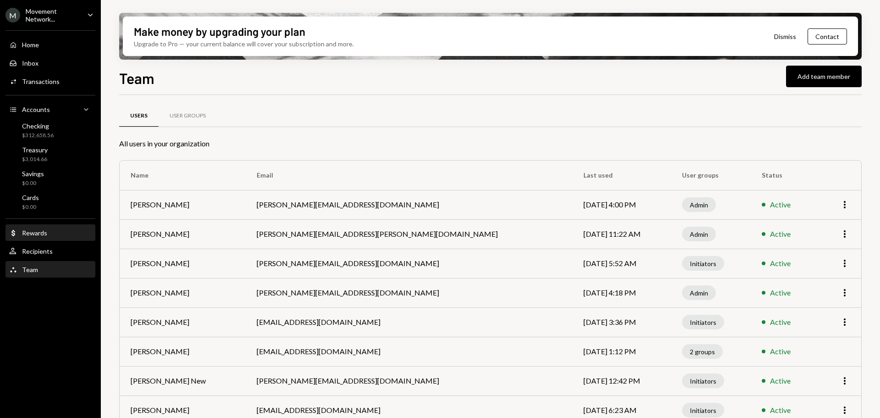
click at [34, 236] on div "Rewards" at bounding box center [34, 233] width 25 height 8
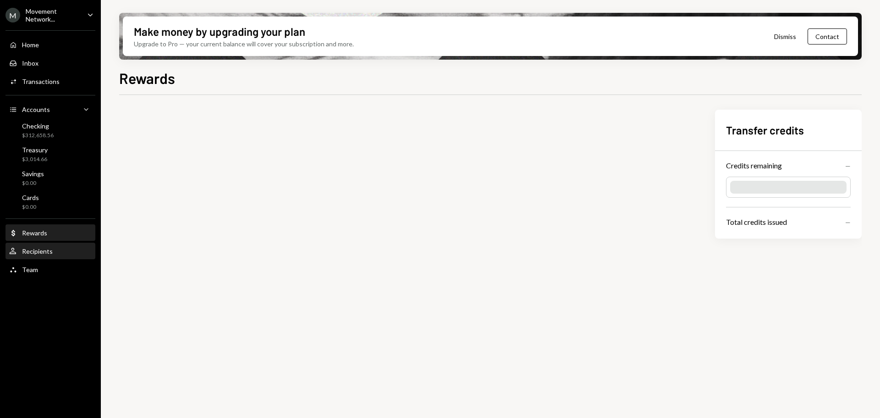
click at [38, 250] on div "Recipients" at bounding box center [37, 251] width 31 height 8
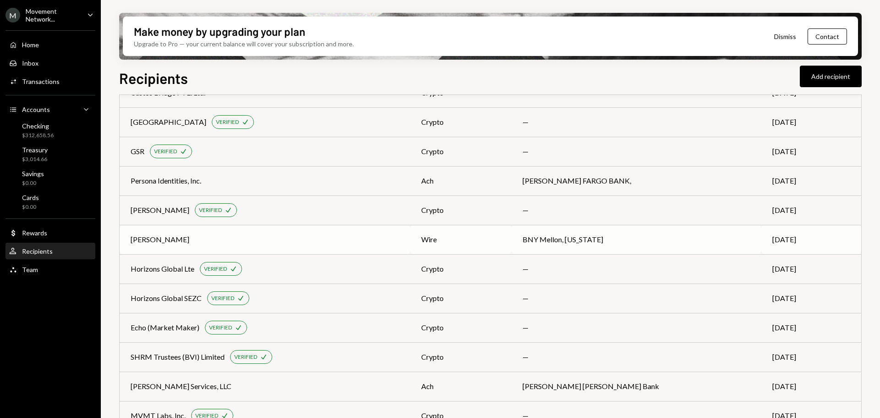
scroll to position [596, 0]
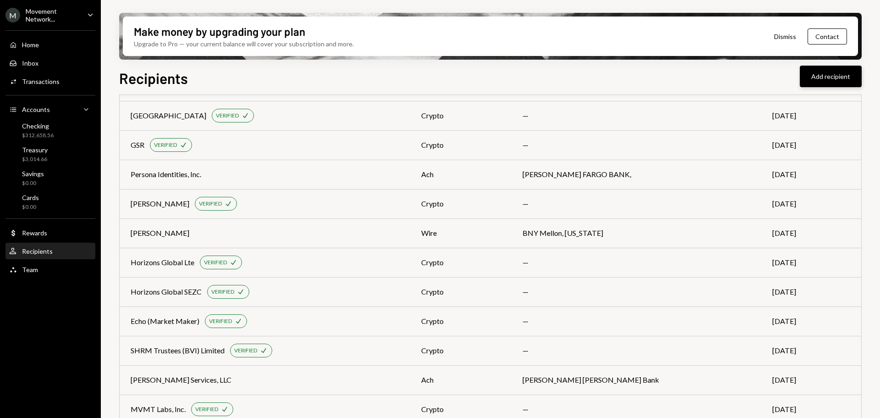
click at [834, 79] on button "Add recipient" at bounding box center [831, 77] width 62 height 22
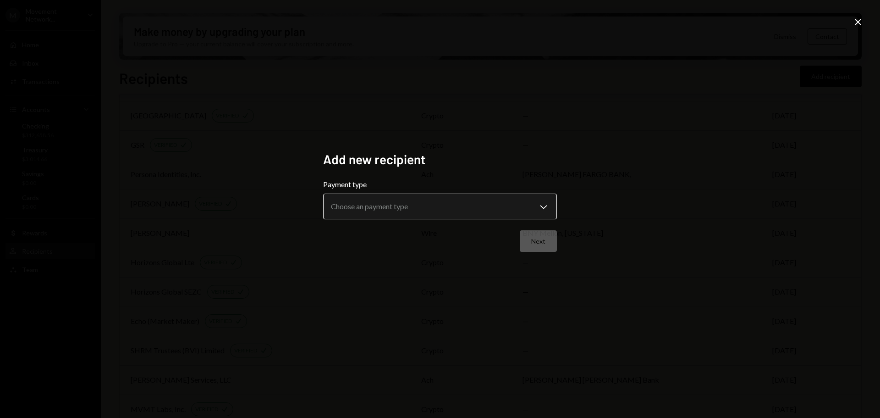
click at [435, 204] on body "M Movement Network... Caret Down Home Home Inbox Inbox Activities Transactions …" at bounding box center [440, 209] width 880 height 418
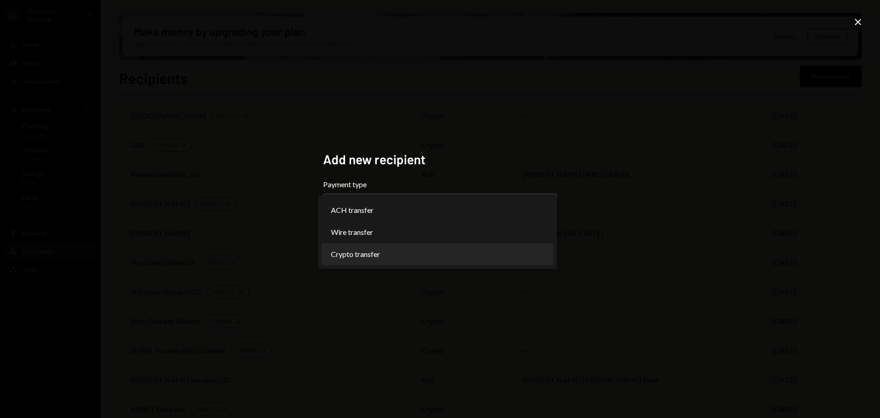
select select "******"
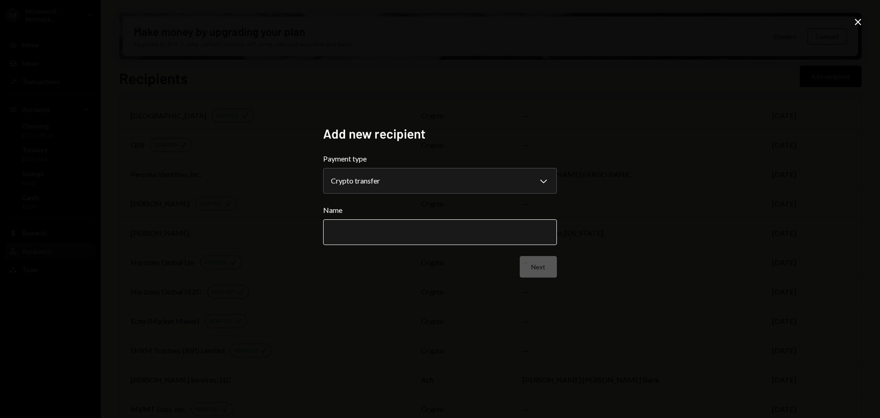
click at [401, 228] on input "Name" at bounding box center [440, 232] width 234 height 26
paste input "**********"
type input "**********"
click at [552, 265] on button "Next" at bounding box center [538, 267] width 37 height 22
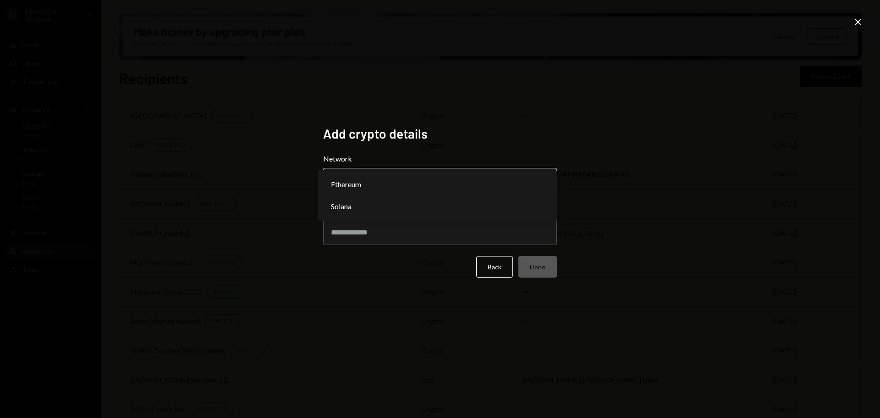
click at [380, 184] on body "M Movement Network... Caret Down Home Home Inbox Inbox Activities Transactions …" at bounding box center [440, 209] width 880 height 418
select select "**********"
drag, startPoint x: 366, startPoint y: 228, endPoint x: 403, endPoint y: 232, distance: 37.3
click at [366, 229] on input "Address" at bounding box center [440, 232] width 234 height 26
paste input "**********"
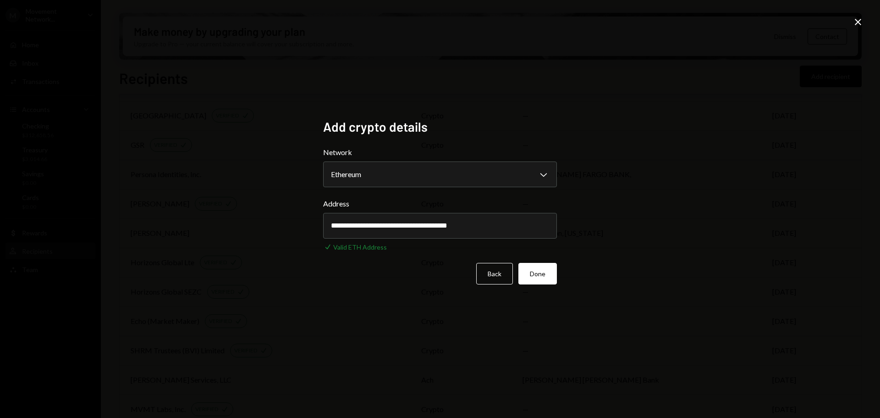
type input "**********"
click at [559, 280] on div "**********" at bounding box center [440, 209] width 256 height 202
click at [547, 275] on button "Done" at bounding box center [537, 274] width 39 height 22
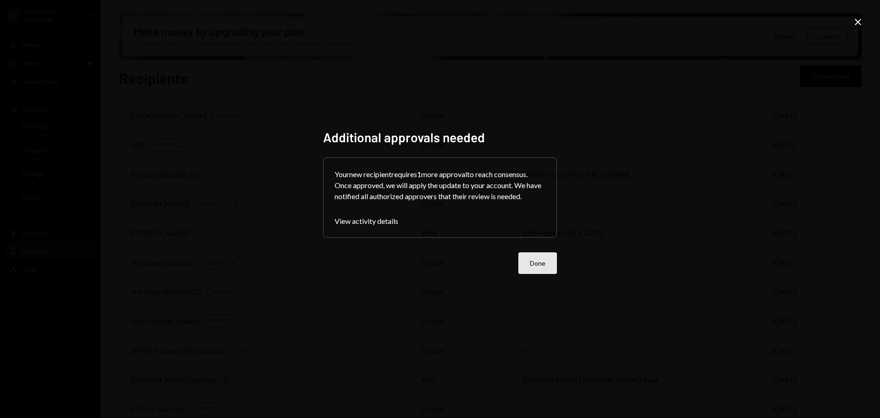
click at [539, 257] on button "Done" at bounding box center [537, 263] width 39 height 22
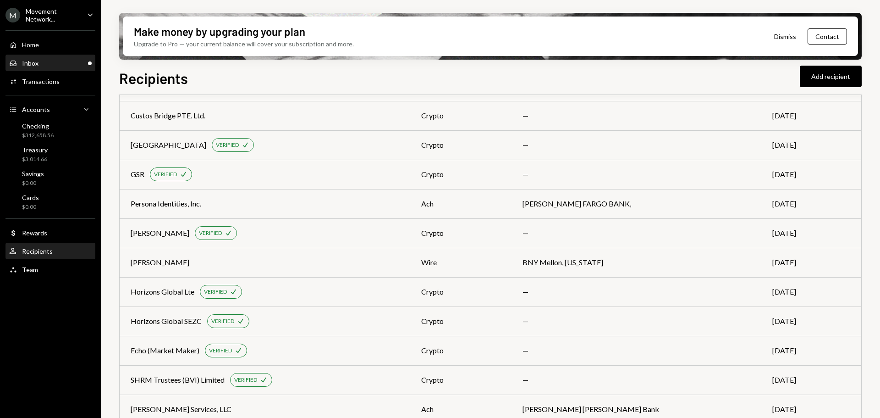
click at [49, 62] on div "Inbox Inbox" at bounding box center [50, 63] width 83 height 8
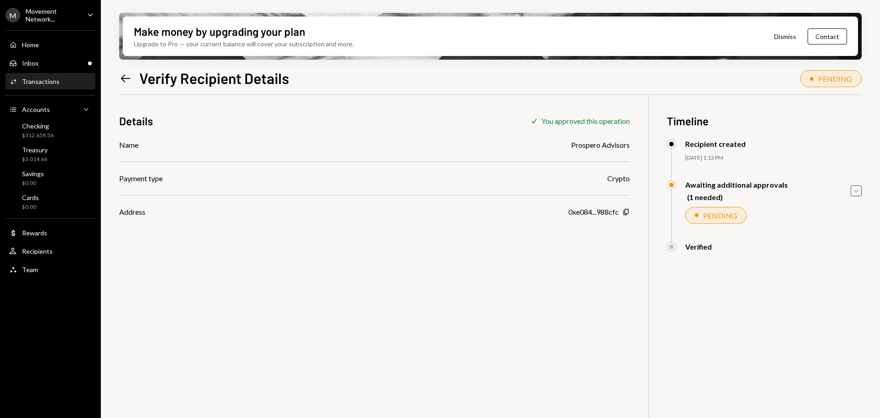
click at [855, 188] on icon "Caret Down" at bounding box center [856, 191] width 10 height 10
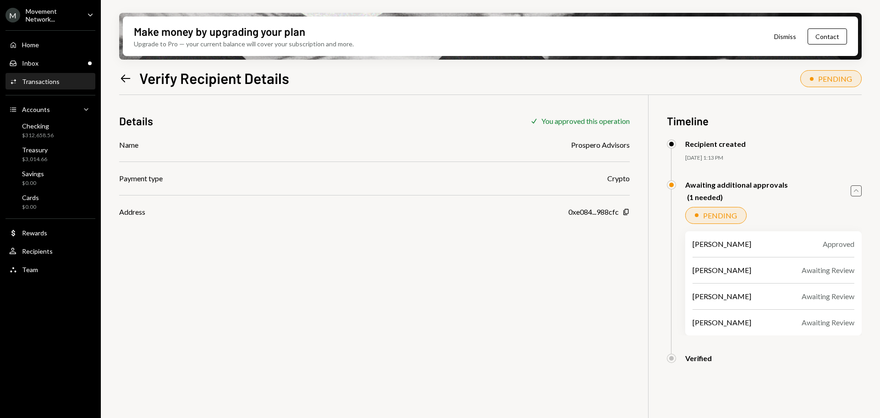
click at [490, 247] on div "Details Check You approved this operation Name Prospero Advisors Payment type C…" at bounding box center [490, 304] width 743 height 418
click at [39, 265] on div "Team Team" at bounding box center [50, 269] width 83 height 8
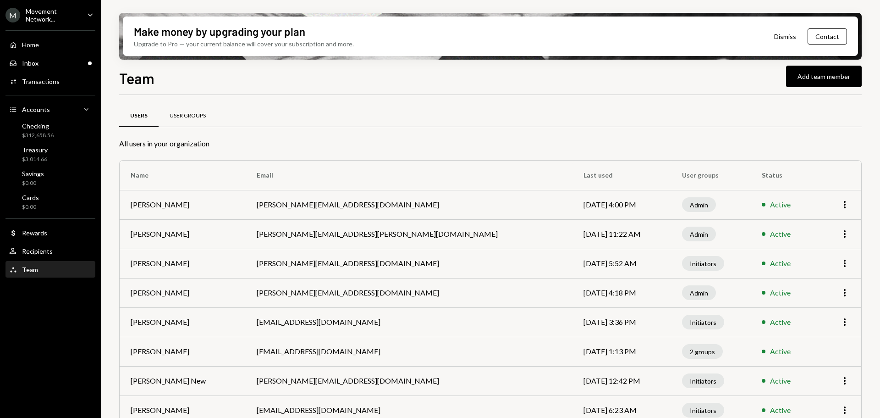
click at [185, 110] on div "User Groups" at bounding box center [188, 116] width 58 height 22
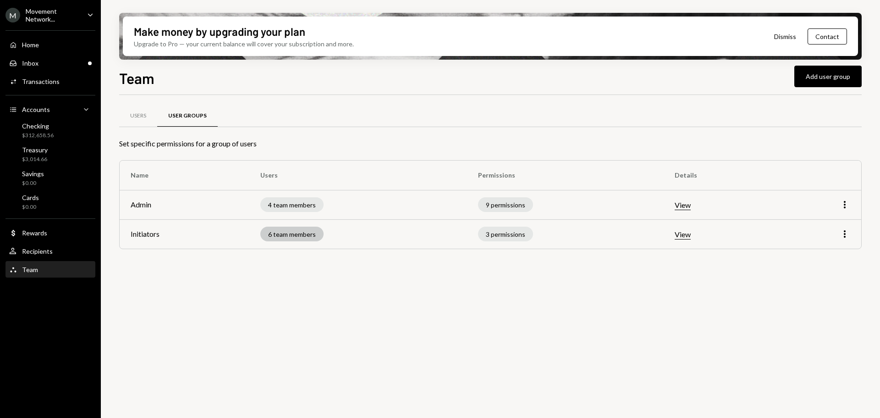
click at [296, 233] on div "6 team members" at bounding box center [291, 233] width 63 height 15
click at [501, 233] on div "3 permissions" at bounding box center [505, 233] width 55 height 15
click at [306, 233] on div "6 team members" at bounding box center [291, 233] width 63 height 15
click at [289, 233] on div "6 team members" at bounding box center [291, 233] width 63 height 15
drag, startPoint x: 222, startPoint y: 231, endPoint x: 229, endPoint y: 232, distance: 7.4
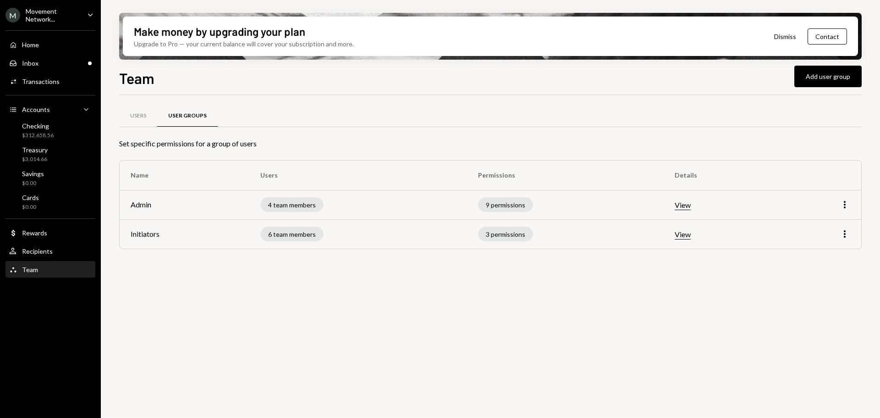
click at [222, 231] on td "Initiators" at bounding box center [185, 233] width 130 height 29
click at [316, 231] on div "6 team members" at bounding box center [291, 233] width 63 height 15
click at [296, 208] on div "4 team members" at bounding box center [291, 204] width 63 height 15
click at [289, 226] on td "6 team members" at bounding box center [358, 233] width 218 height 29
click at [293, 231] on div "6 team members" at bounding box center [291, 233] width 63 height 15
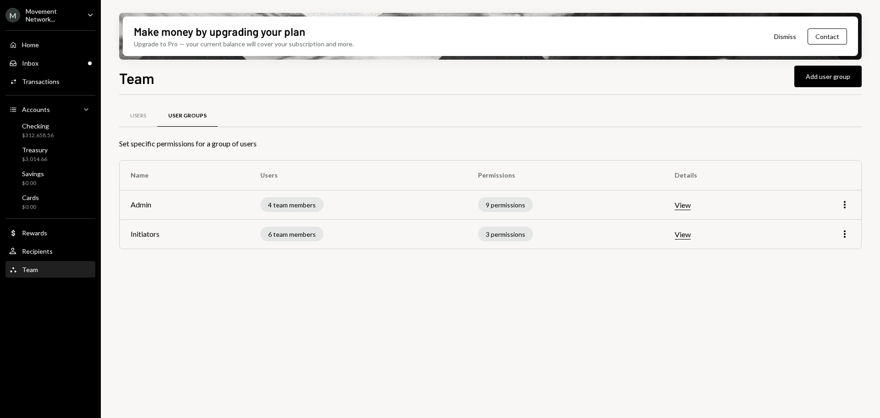
click at [686, 235] on button "View" at bounding box center [683, 235] width 16 height 10
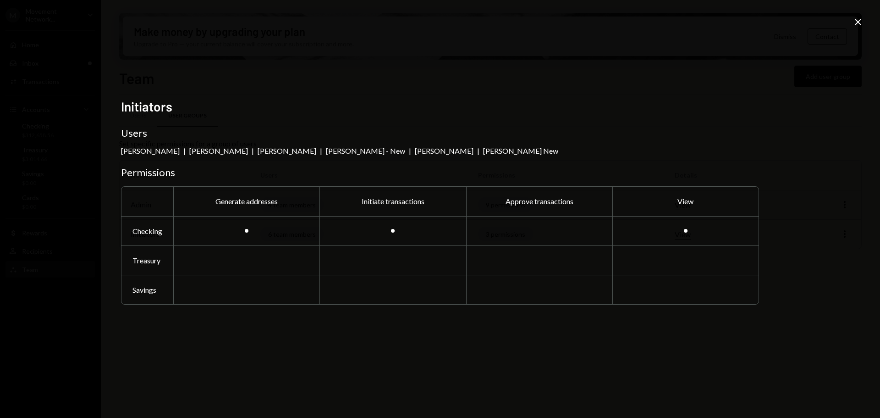
click at [861, 22] on icon "Close" at bounding box center [858, 22] width 11 height 11
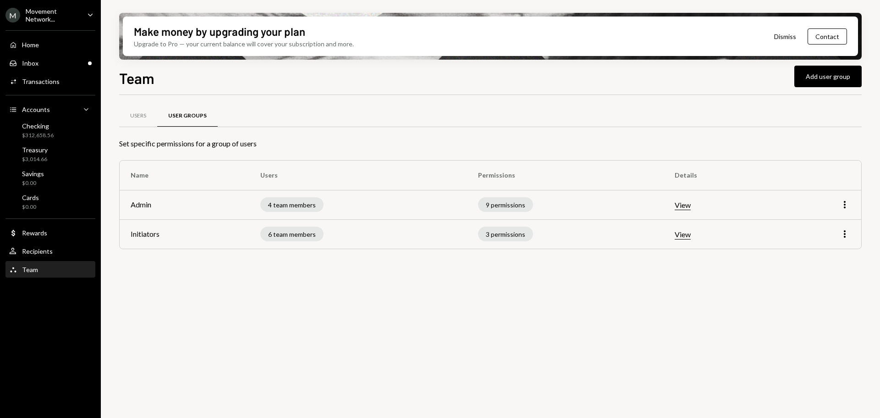
click at [688, 237] on button "View" at bounding box center [683, 235] width 16 height 10
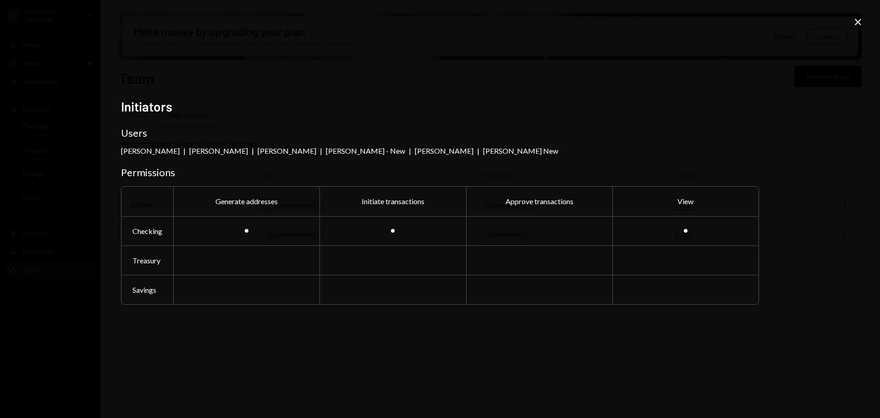
click at [861, 19] on icon "Close" at bounding box center [858, 22] width 11 height 11
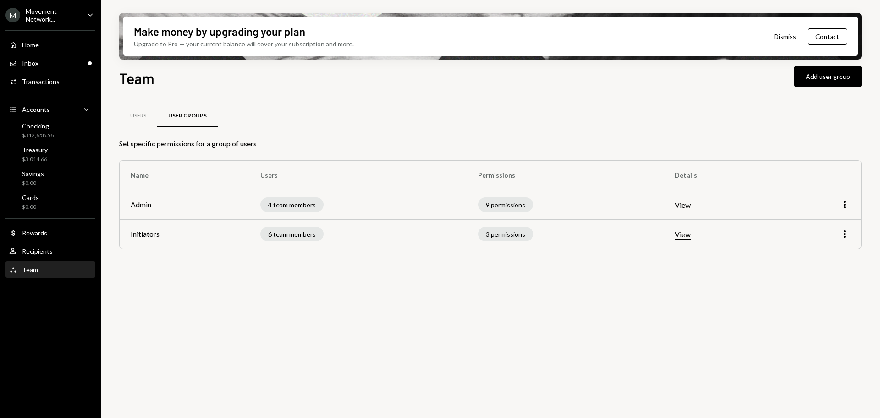
click at [684, 204] on button "View" at bounding box center [683, 205] width 16 height 10
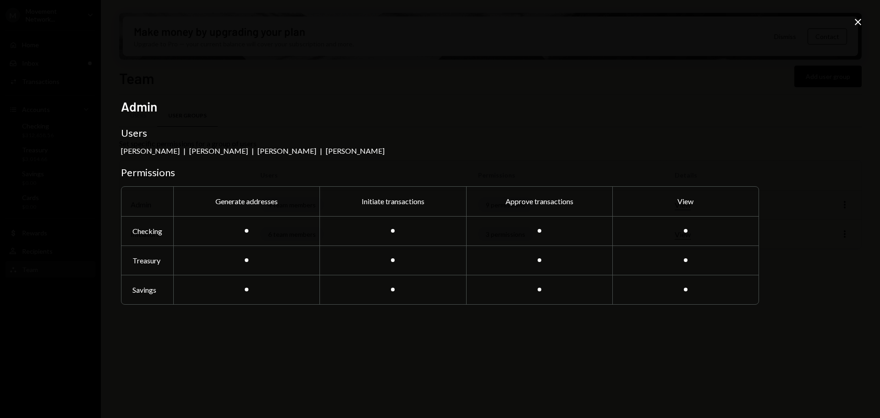
click at [861, 24] on icon "Close" at bounding box center [858, 22] width 11 height 11
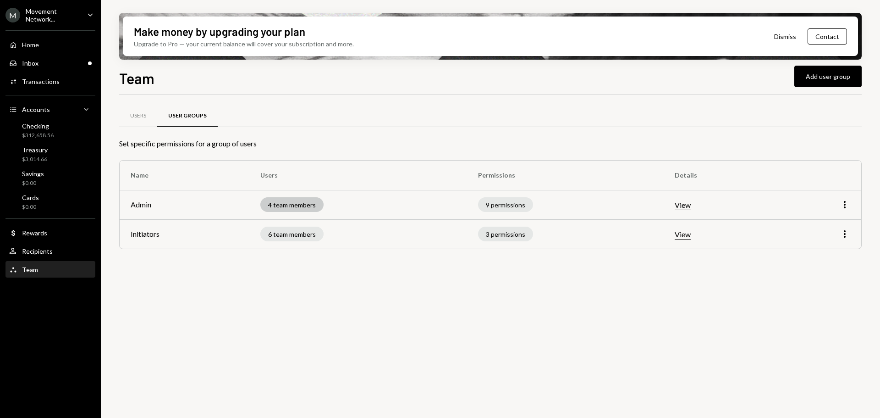
click at [293, 203] on div "4 team members" at bounding box center [291, 204] width 63 height 15
click at [312, 206] on div "4 team members" at bounding box center [291, 204] width 63 height 15
click at [683, 209] on button "View" at bounding box center [683, 205] width 16 height 10
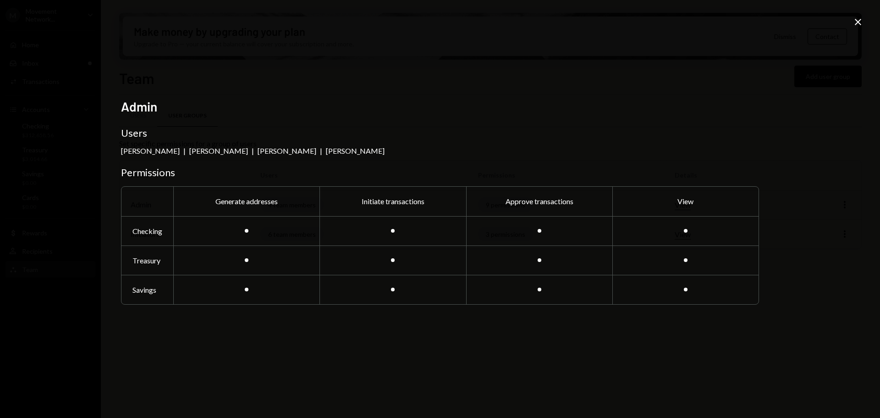
click at [858, 23] on icon "Close" at bounding box center [858, 22] width 11 height 11
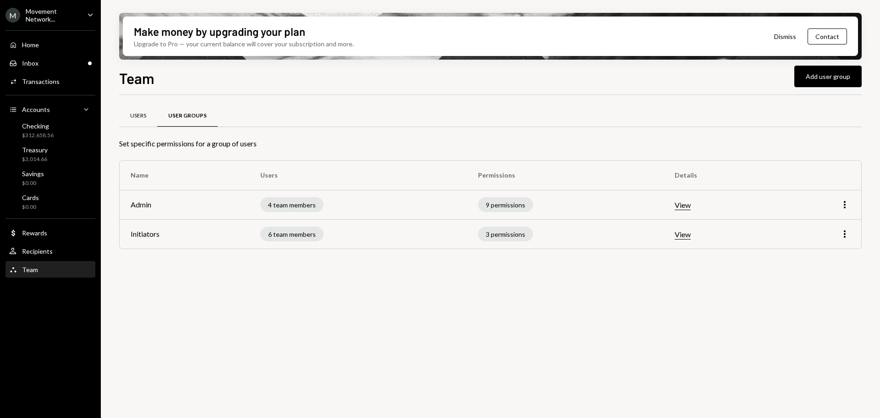
click at [138, 112] on div "Users" at bounding box center [138, 116] width 16 height 8
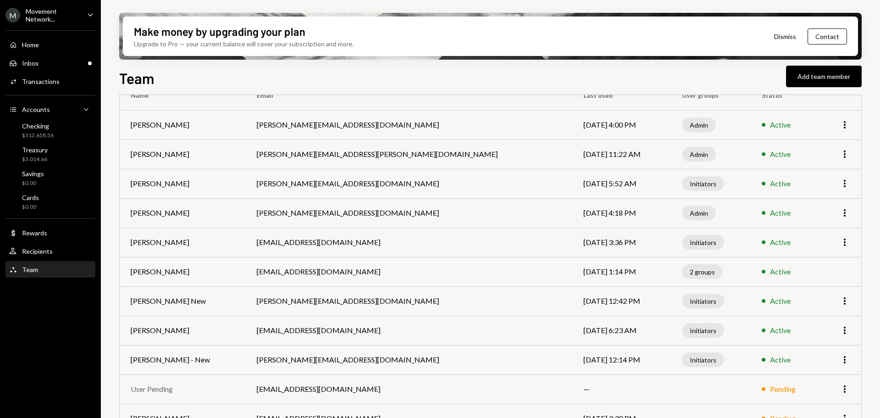
scroll to position [103, 0]
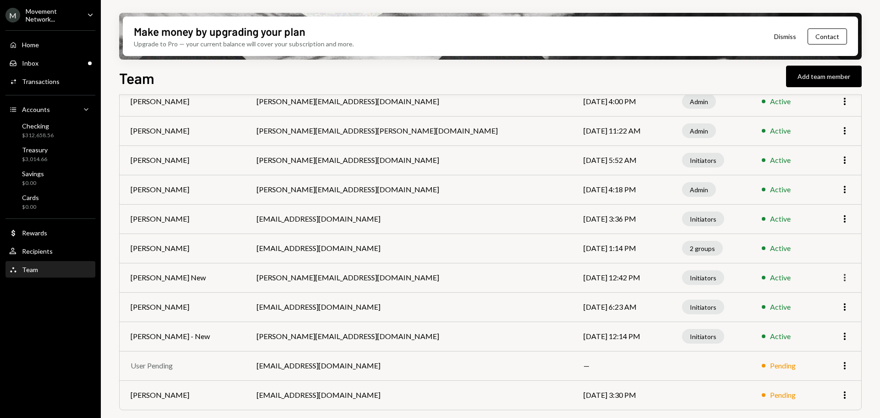
click at [846, 278] on icon "More" at bounding box center [844, 277] width 11 height 11
click at [705, 279] on td "Initiators" at bounding box center [711, 277] width 80 height 29
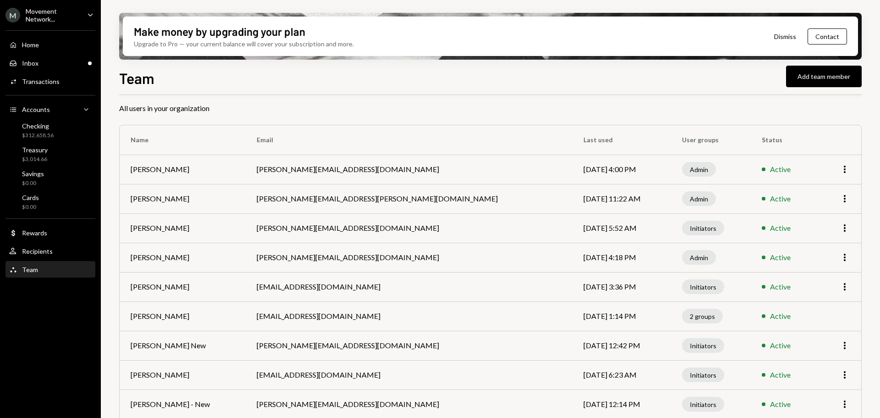
scroll to position [0, 0]
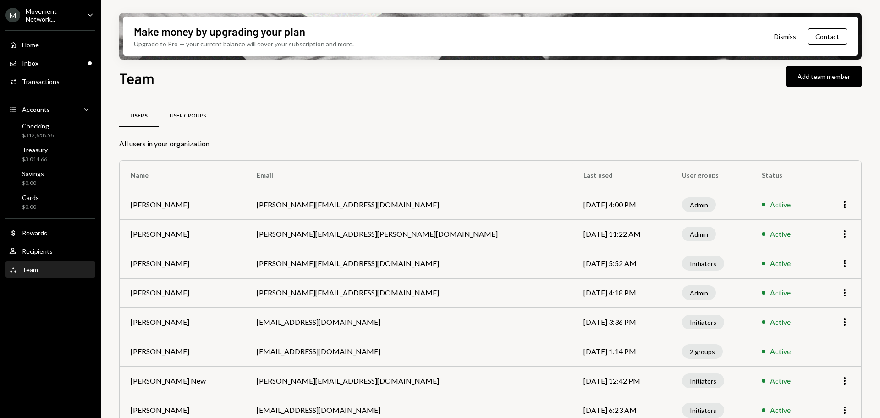
click at [196, 115] on div "User Groups" at bounding box center [188, 116] width 36 height 8
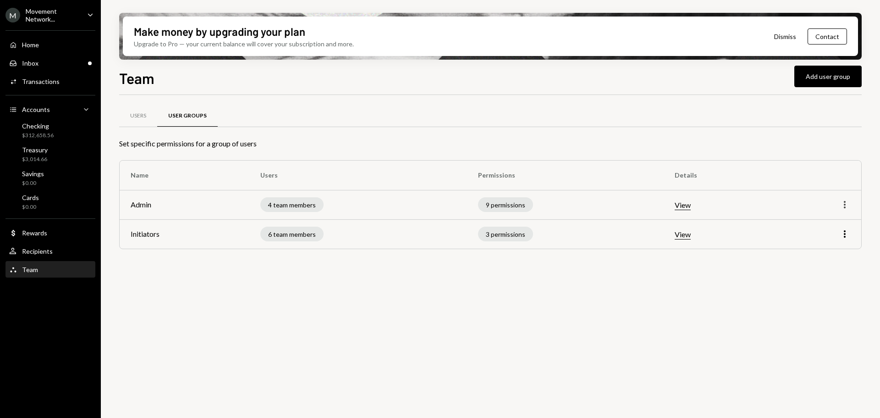
click at [844, 203] on icon "More" at bounding box center [844, 204] width 11 height 11
click at [831, 220] on div "Edit" at bounding box center [824, 224] width 46 height 16
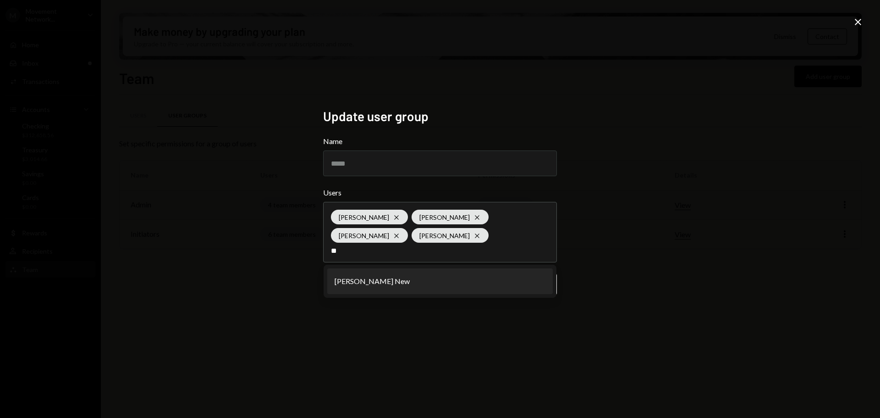
type input "**"
click at [441, 284] on li "[PERSON_NAME] New" at bounding box center [440, 281] width 226 height 26
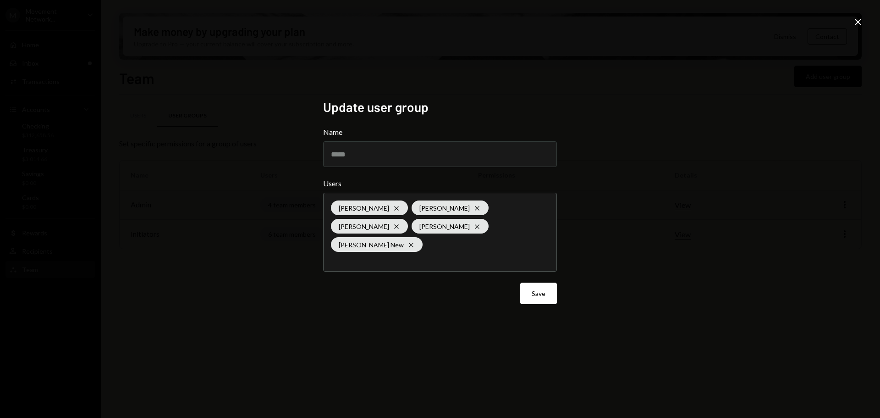
click at [529, 287] on button "Save" at bounding box center [538, 293] width 37 height 22
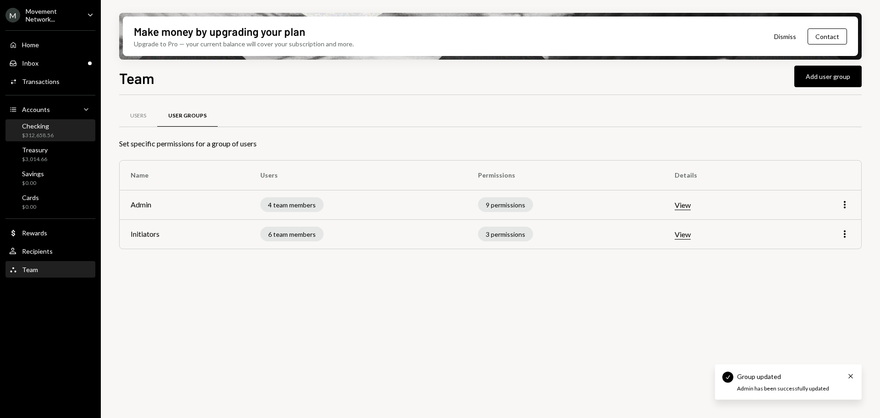
click at [33, 123] on div "Checking" at bounding box center [38, 126] width 32 height 8
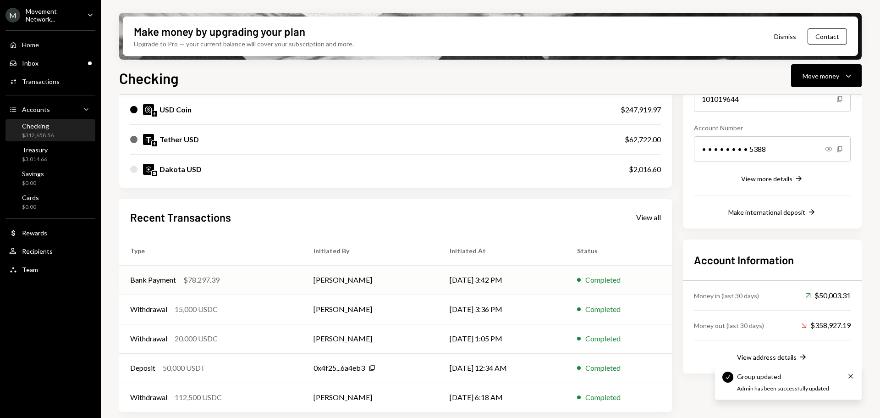
scroll to position [119, 0]
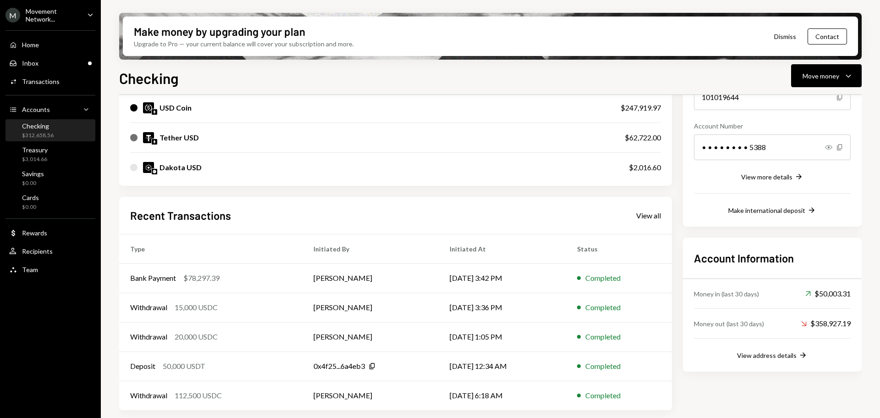
click at [24, 128] on div "Checking" at bounding box center [38, 126] width 32 height 8
click at [46, 65] on div "Inbox Inbox" at bounding box center [50, 63] width 83 height 8
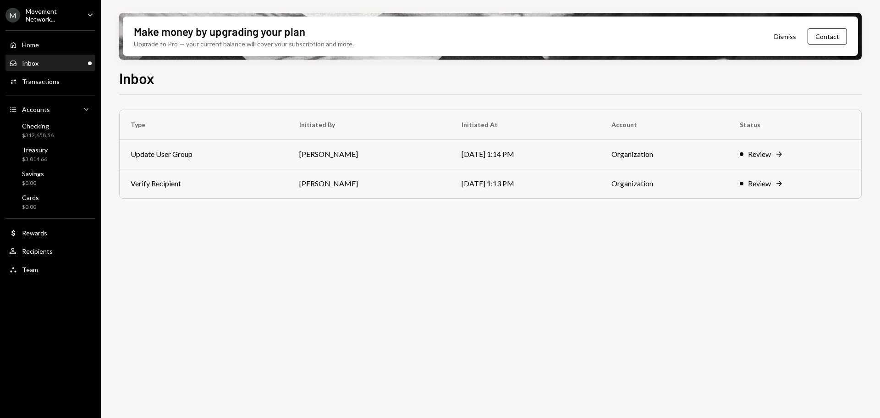
click at [330, 128] on th "Initiated By" at bounding box center [369, 124] width 162 height 29
click at [330, 149] on td "[PERSON_NAME]" at bounding box center [369, 153] width 162 height 29
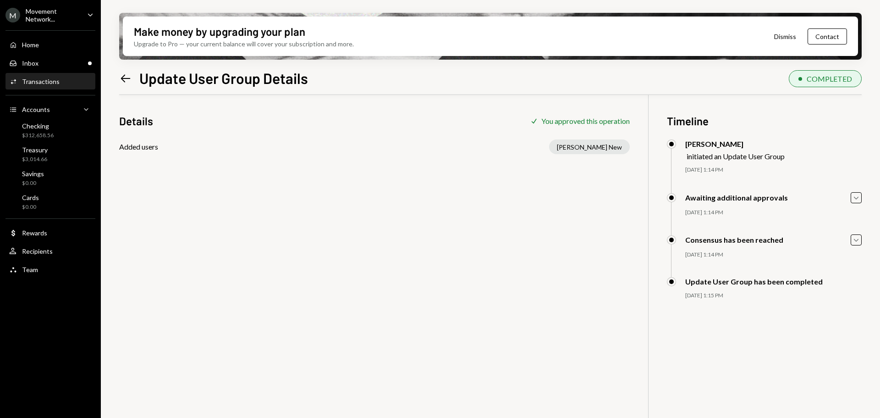
scroll to position [73, 0]
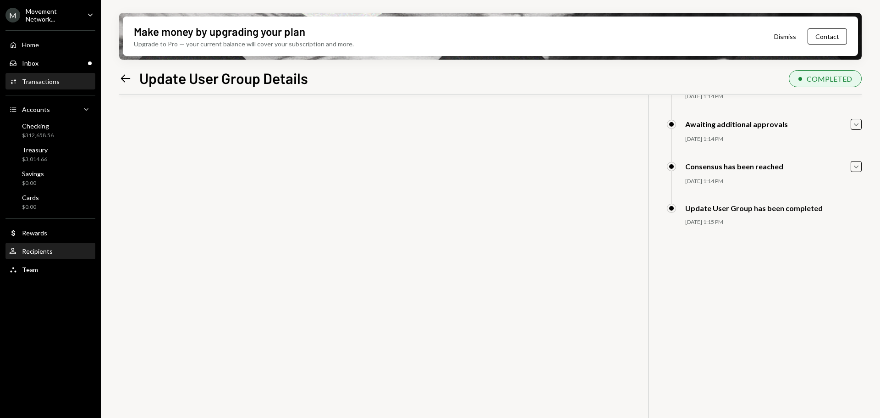
click at [37, 253] on div "Recipients" at bounding box center [37, 251] width 31 height 8
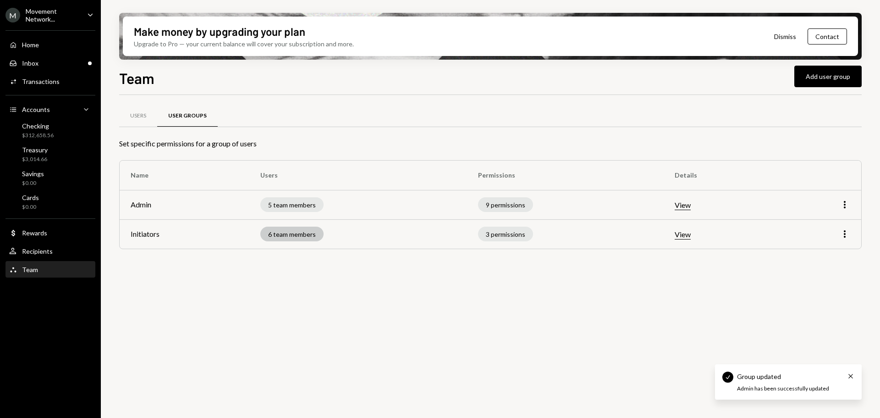
click at [305, 232] on div "6 team members" at bounding box center [291, 233] width 63 height 15
click at [527, 308] on div "Users User Groups Set specific permissions for a group of users Name Users Perm…" at bounding box center [490, 261] width 743 height 333
click at [43, 62] on div "Inbox Inbox" at bounding box center [50, 63] width 83 height 8
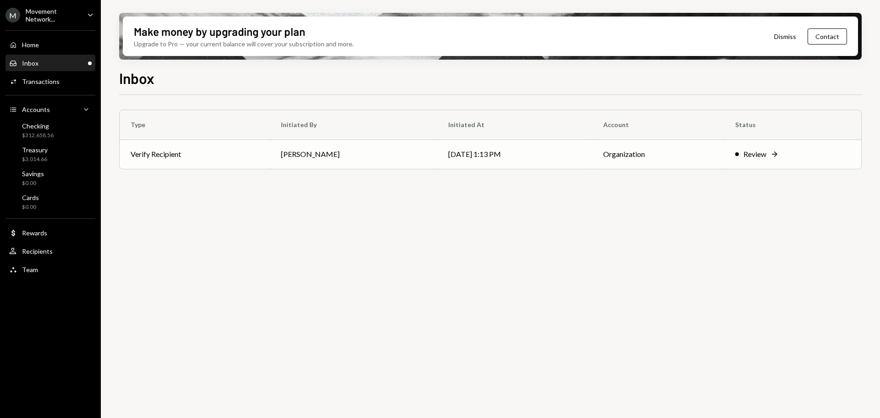
click at [342, 156] on td "[PERSON_NAME]" at bounding box center [353, 153] width 167 height 29
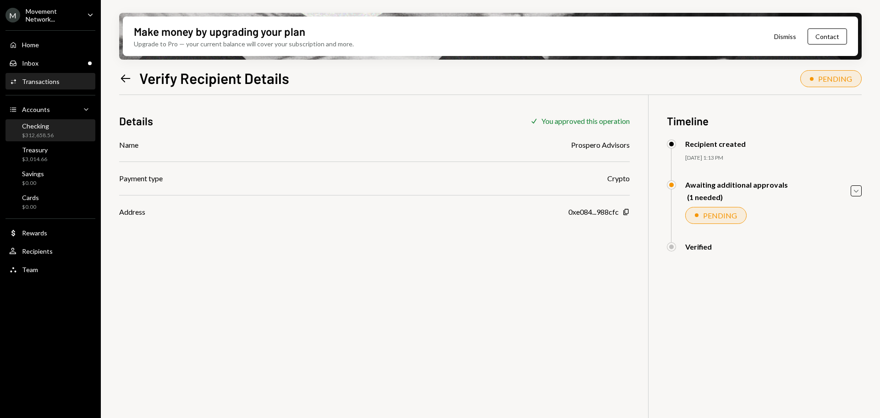
click at [52, 132] on div "$312,658.56" at bounding box center [38, 136] width 32 height 8
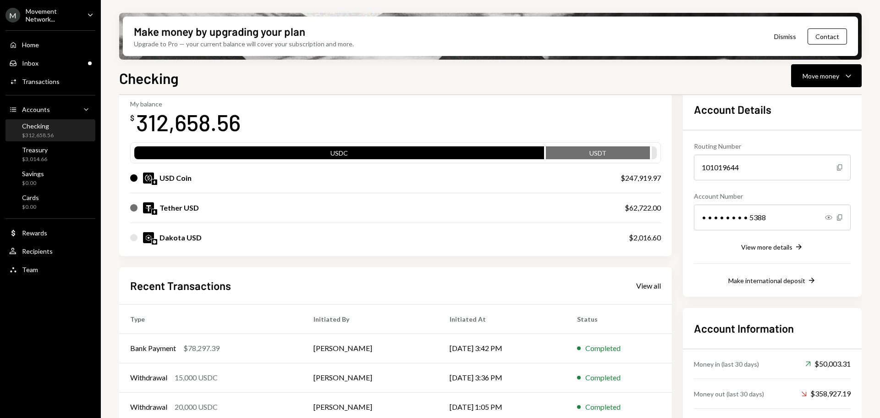
scroll to position [92, 0]
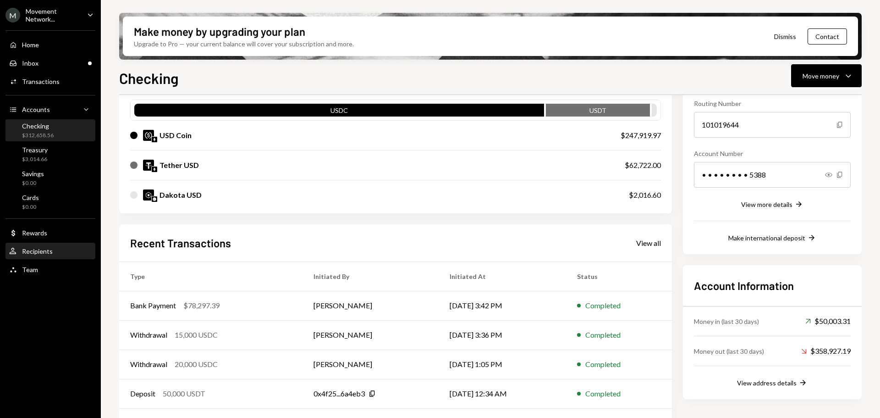
click at [35, 253] on div "Recipients" at bounding box center [37, 251] width 31 height 8
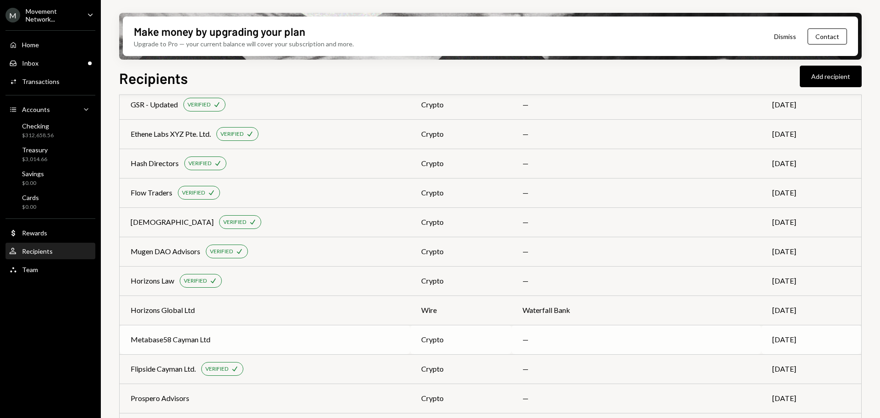
scroll to position [229, 0]
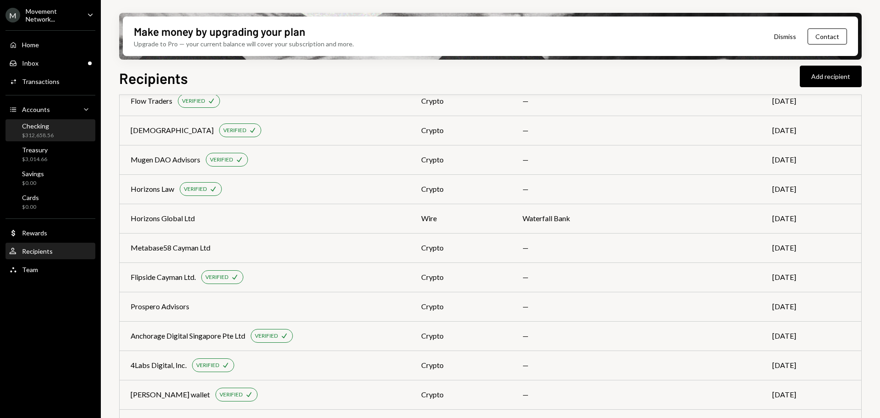
click at [40, 126] on div "Checking" at bounding box center [38, 126] width 32 height 8
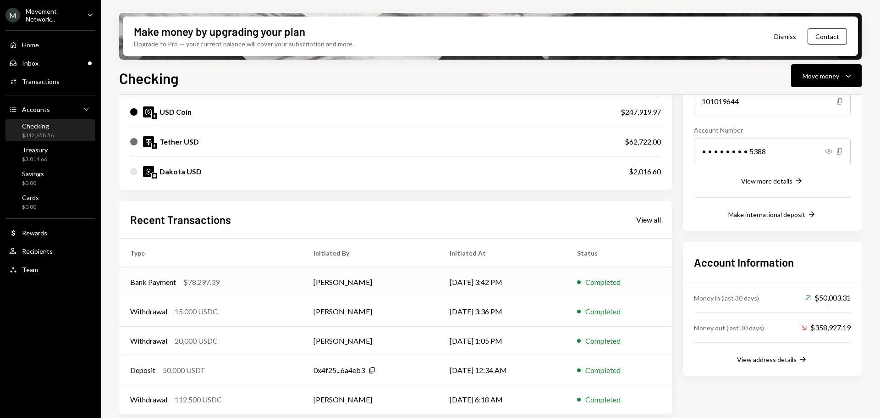
scroll to position [119, 0]
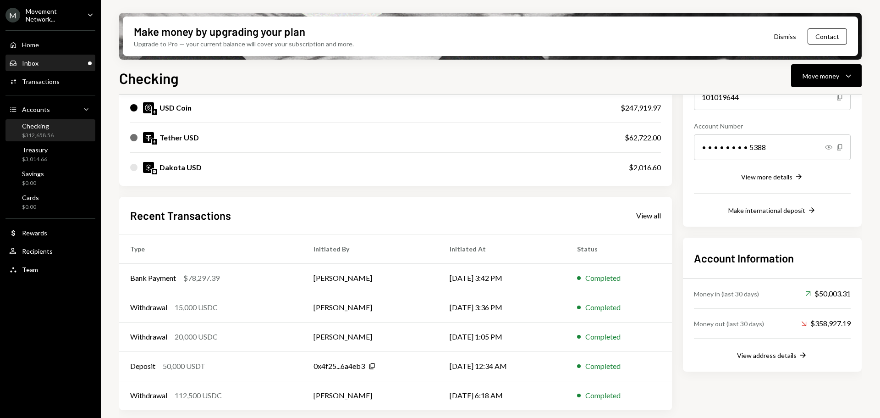
click at [47, 61] on div "Inbox Inbox" at bounding box center [50, 63] width 83 height 8
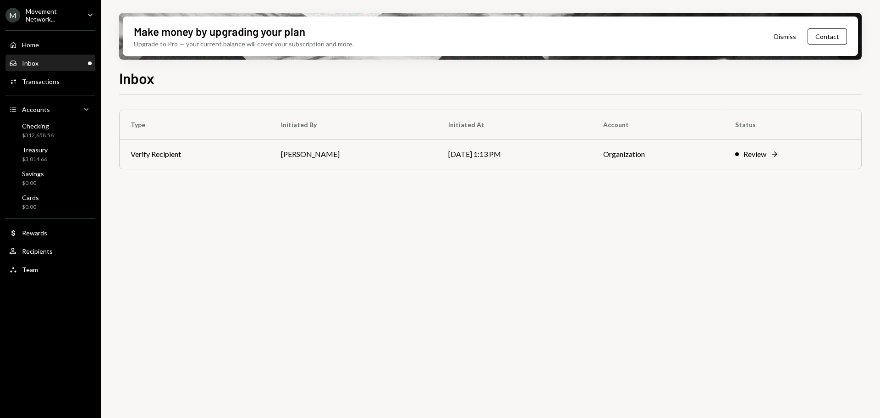
click at [58, 18] on div "Movement Network..." at bounding box center [53, 15] width 54 height 16
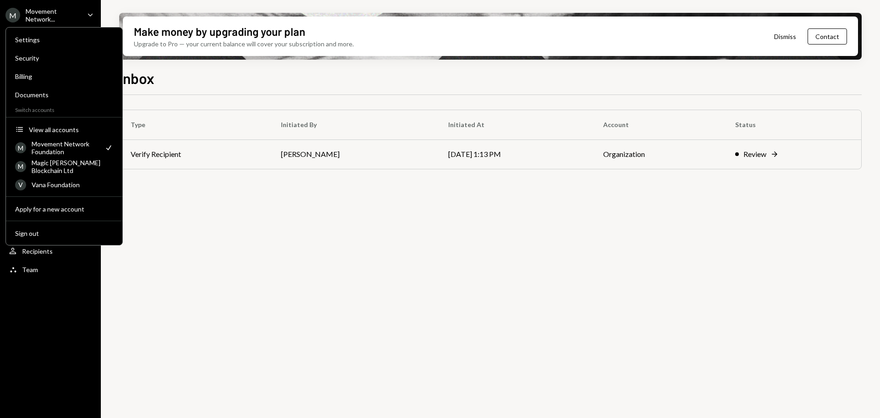
click at [301, 233] on div "Type Initiated By Initiated At Account Status Verify Recipient [PERSON_NAME] [D…" at bounding box center [490, 261] width 743 height 333
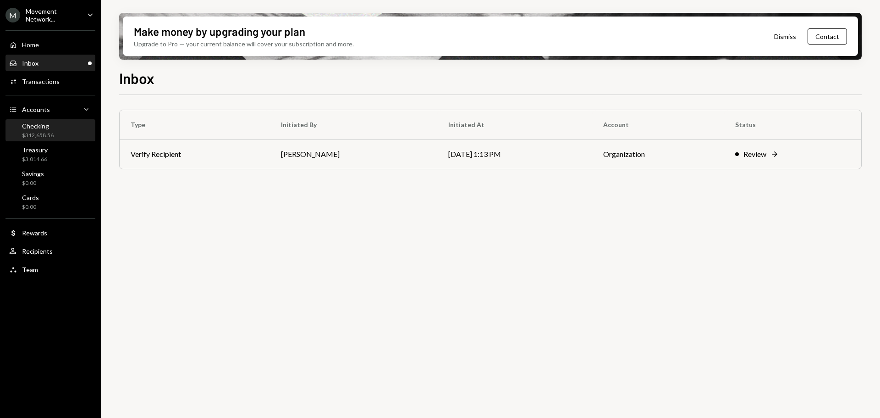
click at [50, 133] on div "$312,658.56" at bounding box center [38, 136] width 32 height 8
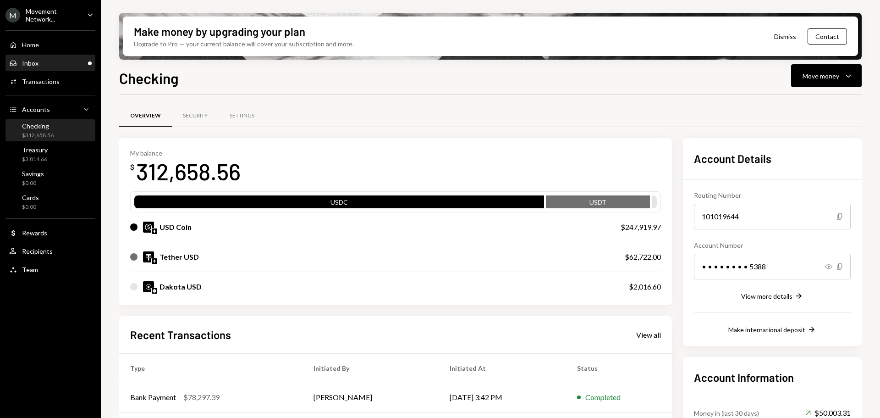
click at [33, 66] on div "Inbox" at bounding box center [30, 63] width 17 height 8
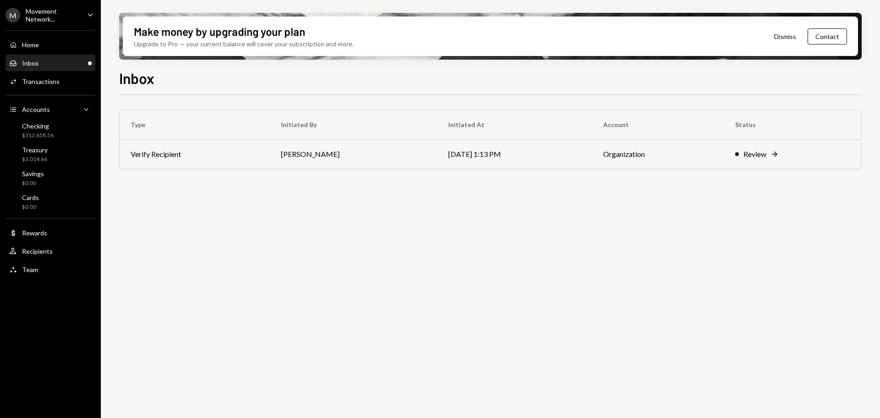
click at [293, 229] on div "Type Initiated By Initiated At Account Status Verify Recipient [PERSON_NAME] [D…" at bounding box center [490, 261] width 743 height 333
click at [53, 126] on div "Checking" at bounding box center [38, 126] width 32 height 8
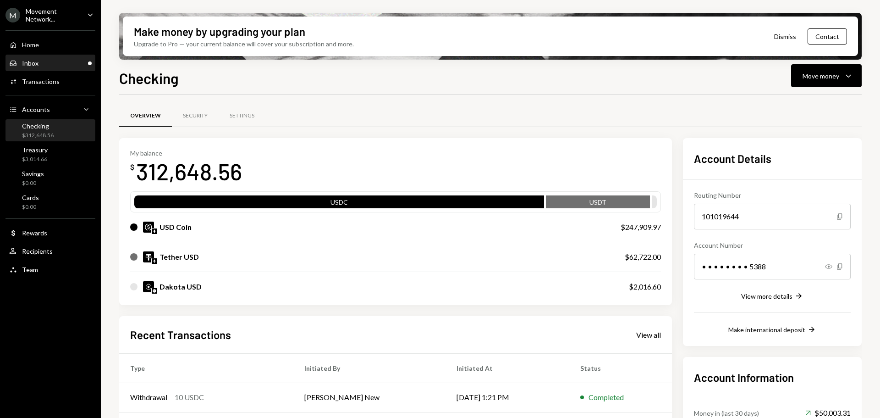
click at [55, 64] on div "Inbox Inbox" at bounding box center [50, 63] width 83 height 8
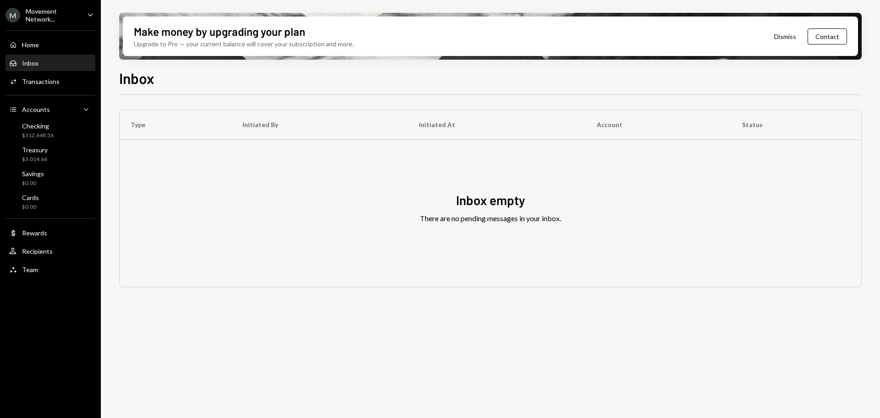
click at [24, 44] on div "Home" at bounding box center [30, 45] width 17 height 8
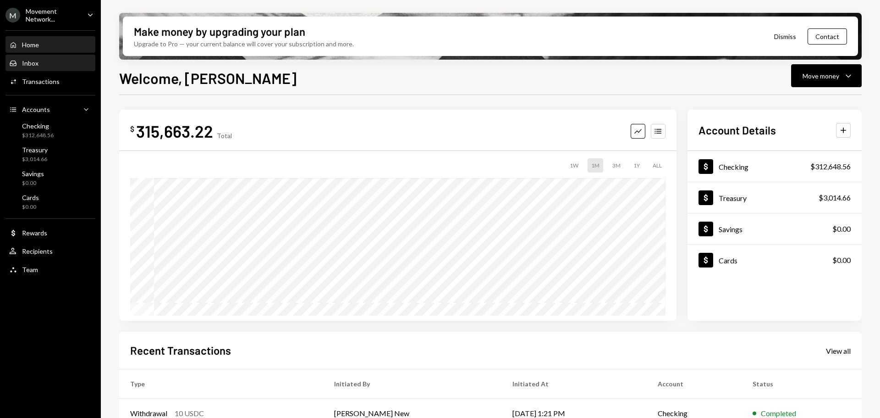
click at [45, 61] on div "Inbox Inbox" at bounding box center [50, 63] width 83 height 8
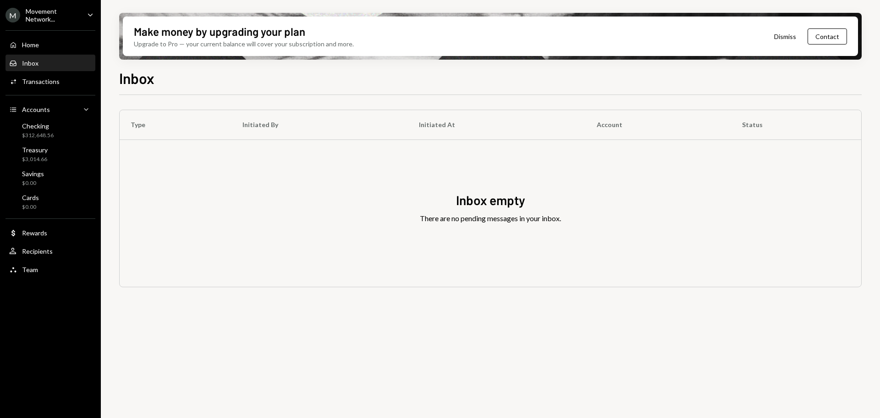
click at [51, 16] on div "Movement Network..." at bounding box center [53, 15] width 54 height 16
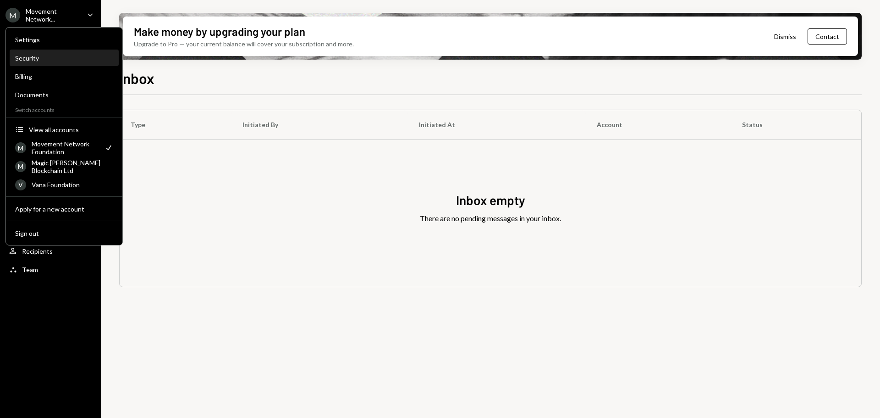
click at [43, 57] on div "Security" at bounding box center [64, 58] width 98 height 8
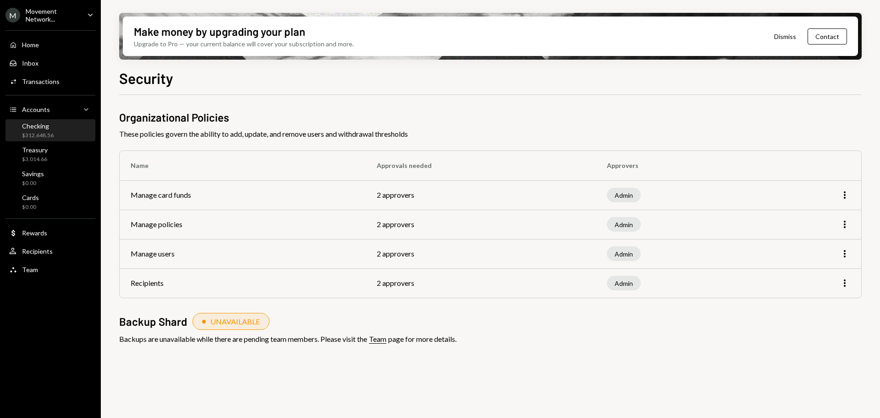
click at [42, 124] on div "Checking" at bounding box center [38, 126] width 32 height 8
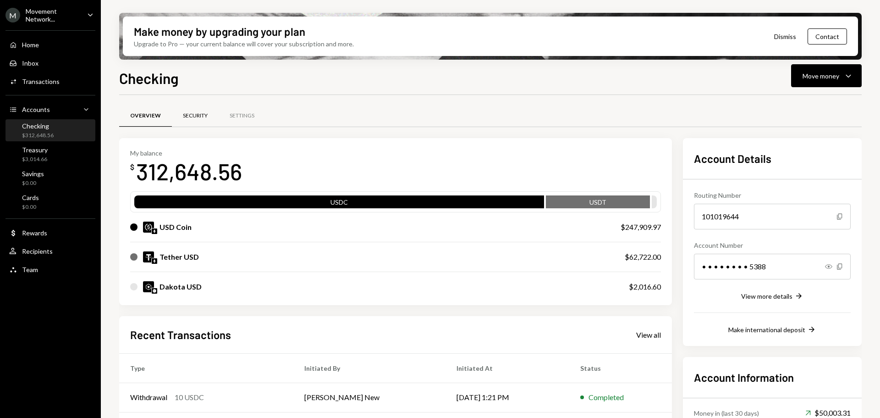
click at [206, 119] on div "Security" at bounding box center [195, 116] width 25 height 8
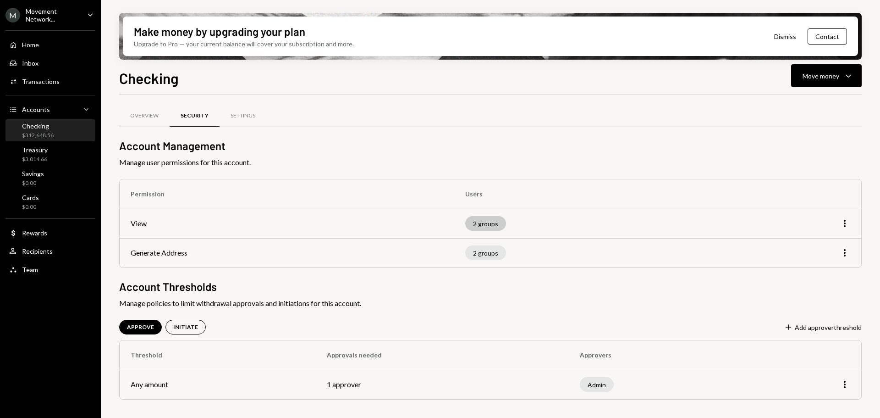
click at [493, 225] on div "2 groups" at bounding box center [485, 223] width 41 height 15
click at [851, 386] on td "More" at bounding box center [807, 383] width 109 height 29
click at [843, 383] on icon "More" at bounding box center [844, 384] width 11 height 11
click at [810, 404] on div "Edit" at bounding box center [824, 404] width 46 height 16
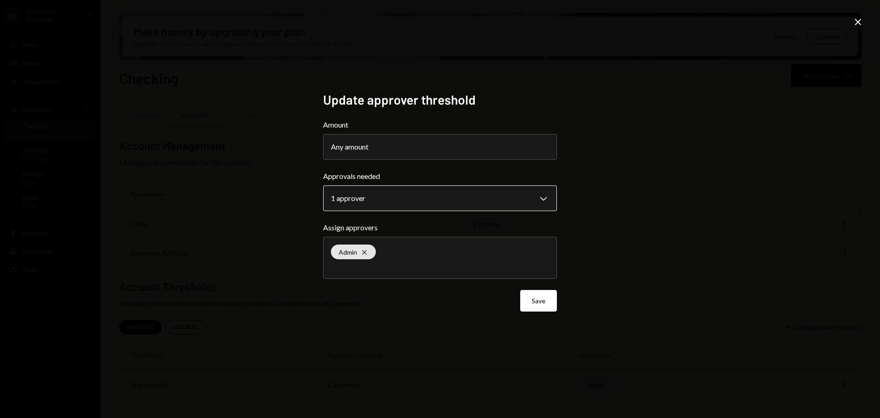
click at [375, 198] on body "**********" at bounding box center [440, 209] width 880 height 418
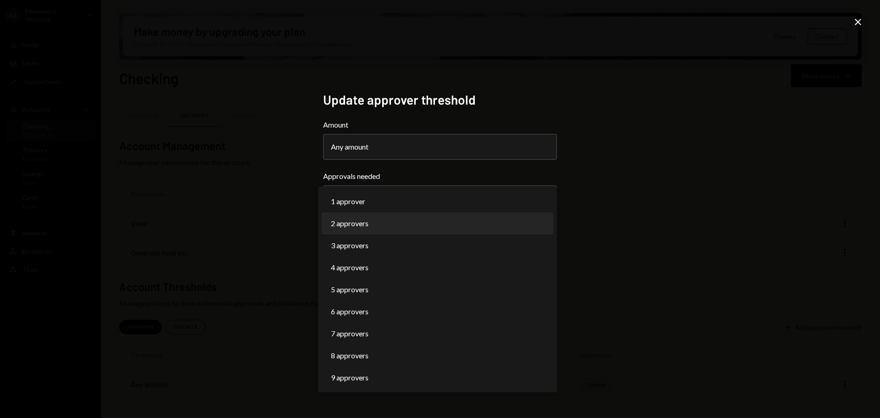
select select "*"
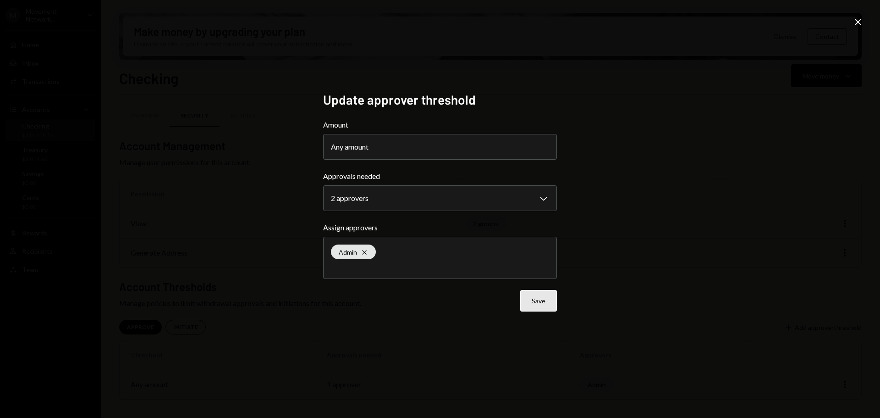
click at [541, 303] on button "Save" at bounding box center [538, 301] width 37 height 22
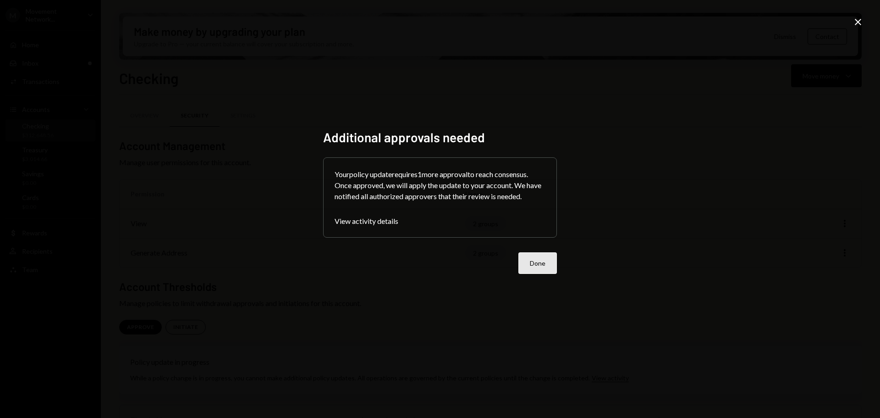
drag, startPoint x: 543, startPoint y: 263, endPoint x: 563, endPoint y: 262, distance: 20.2
click at [544, 263] on button "Done" at bounding box center [537, 263] width 39 height 22
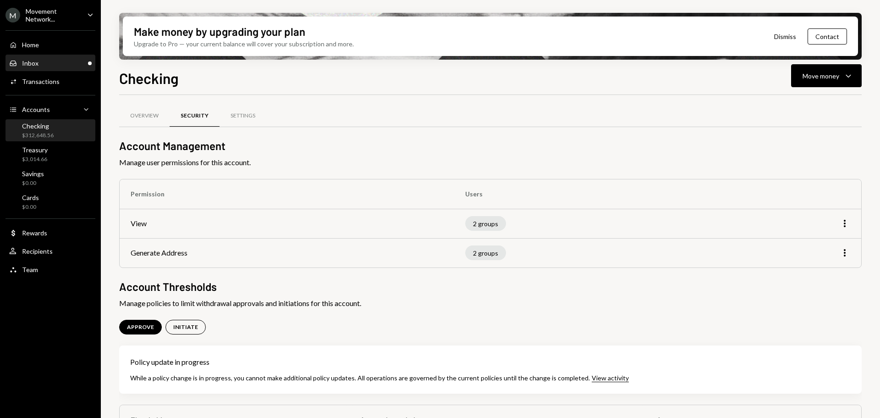
click at [48, 59] on div "Inbox Inbox" at bounding box center [50, 63] width 83 height 8
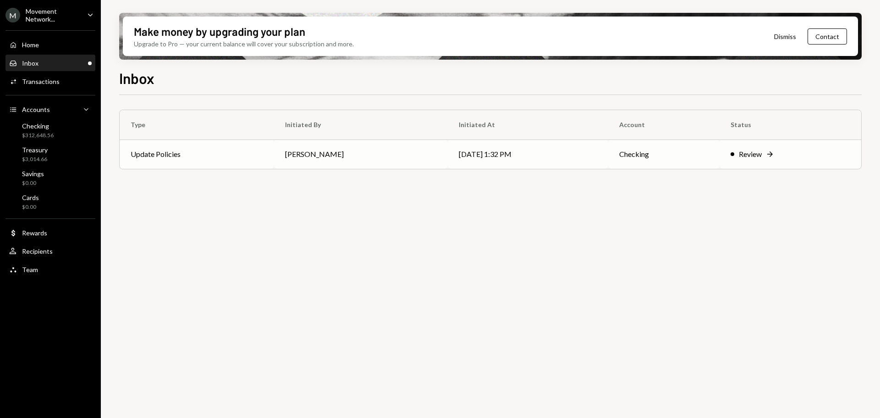
drag, startPoint x: 238, startPoint y: 159, endPoint x: 254, endPoint y: 162, distance: 16.7
click at [238, 159] on td "Update Policies" at bounding box center [197, 153] width 154 height 29
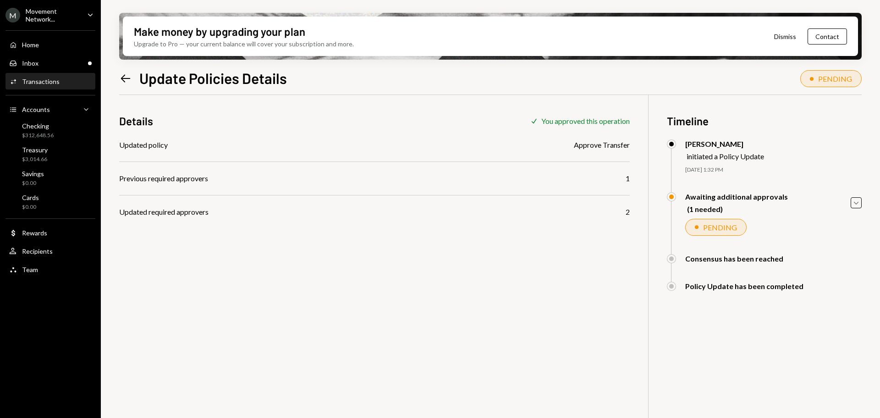
click at [45, 44] on div "Home Home" at bounding box center [50, 45] width 83 height 8
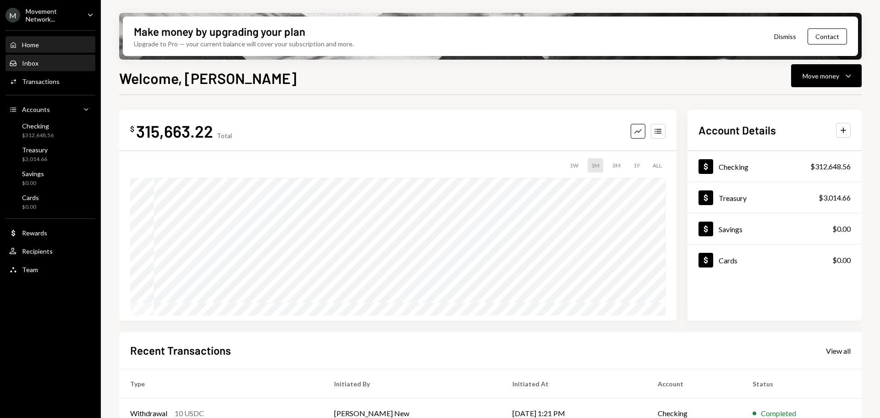
click at [46, 56] on div "Inbox Inbox" at bounding box center [50, 63] width 83 height 16
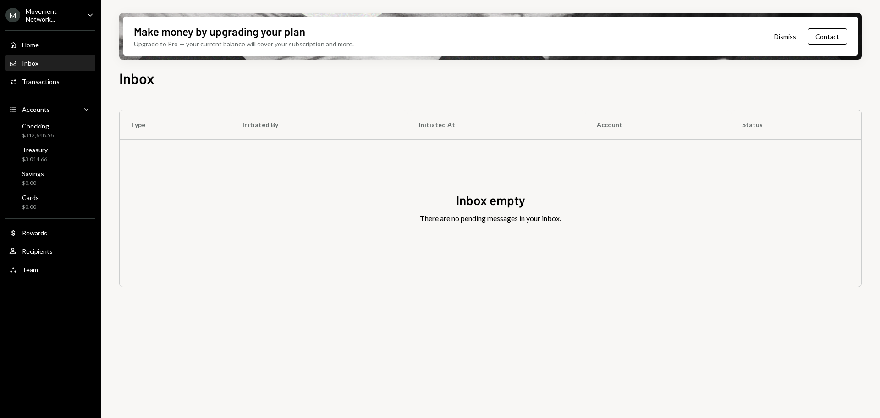
click at [40, 45] on div "Home Home" at bounding box center [50, 45] width 83 height 8
